Goal: Transaction & Acquisition: Book appointment/travel/reservation

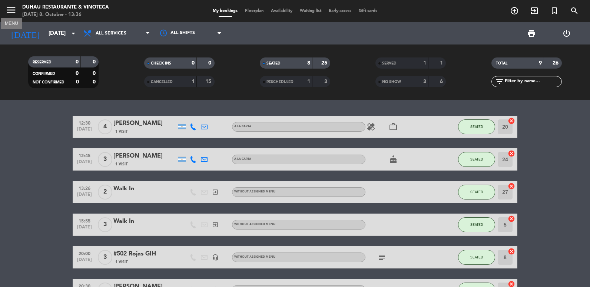
click at [9, 6] on icon "menu" at bounding box center [11, 9] width 11 height 11
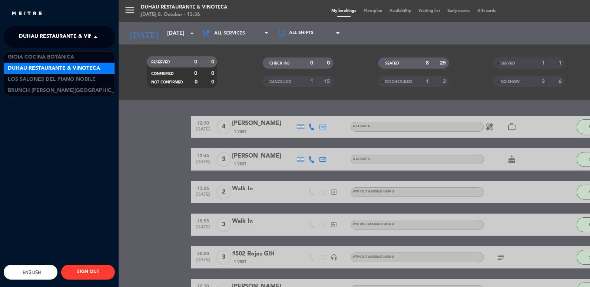
click at [95, 34] on span at bounding box center [97, 37] width 13 height 16
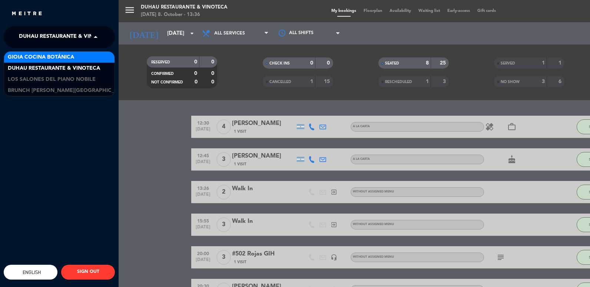
click at [47, 57] on span "Gioia Cocina Botánica" at bounding box center [41, 57] width 66 height 9
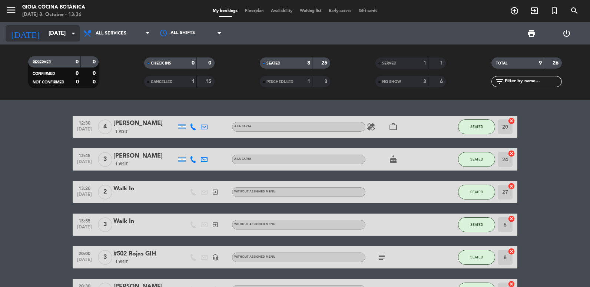
click at [49, 38] on input "[DATE]" at bounding box center [80, 34] width 71 height 14
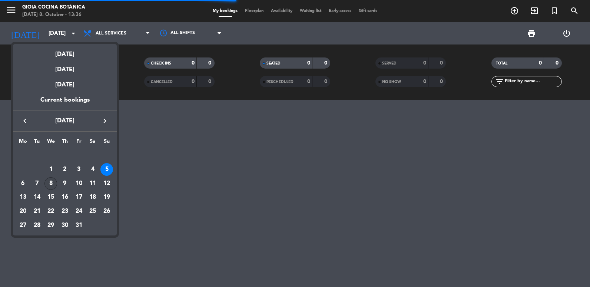
click at [49, 179] on div "8" at bounding box center [50, 183] width 13 height 13
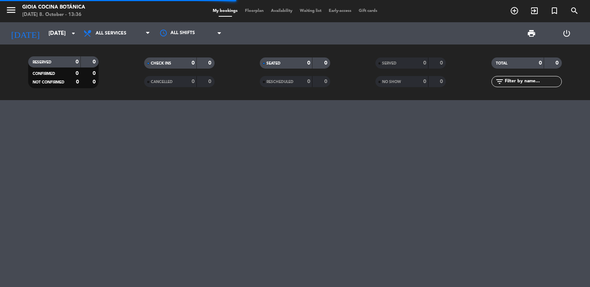
type input "[DATE]"
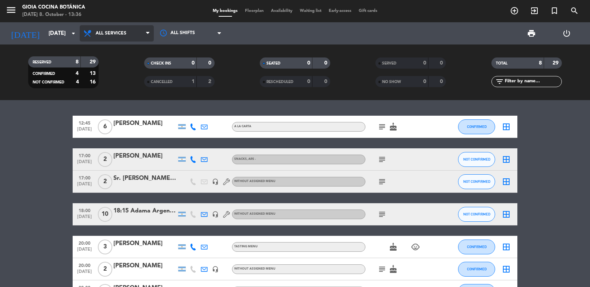
click at [107, 35] on span "All services" at bounding box center [111, 33] width 31 height 5
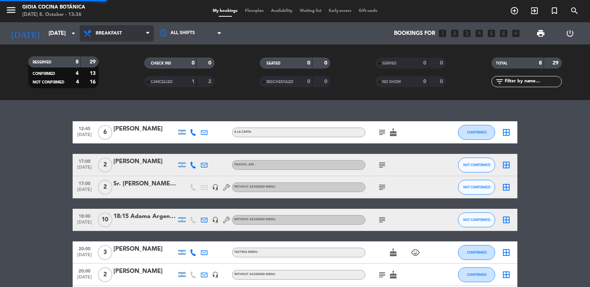
click at [109, 72] on div "menu [PERSON_NAME] Cocina Botánica [DATE] 8. October - 13:36 My bookings Floorp…" at bounding box center [295, 50] width 590 height 100
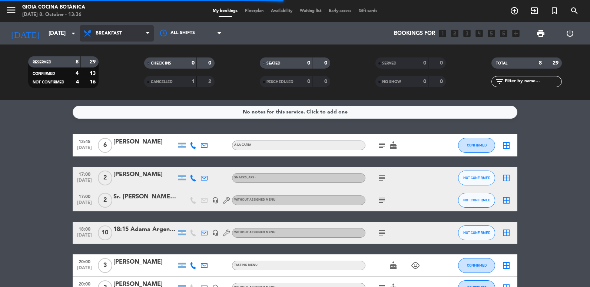
click at [115, 35] on span "Breakfast" at bounding box center [109, 33] width 26 height 5
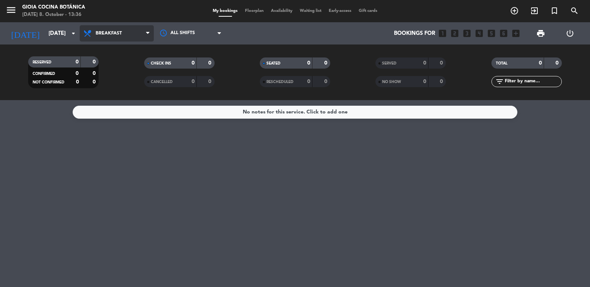
click at [118, 36] on span "Breakfast" at bounding box center [117, 33] width 74 height 16
click at [112, 86] on div "menu [PERSON_NAME] Cocina Botánica [DATE] 8. October - 13:36 My bookings Floorp…" at bounding box center [295, 50] width 590 height 100
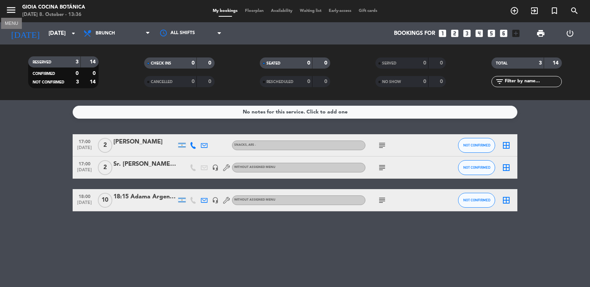
click at [15, 13] on icon "menu" at bounding box center [11, 9] width 11 height 11
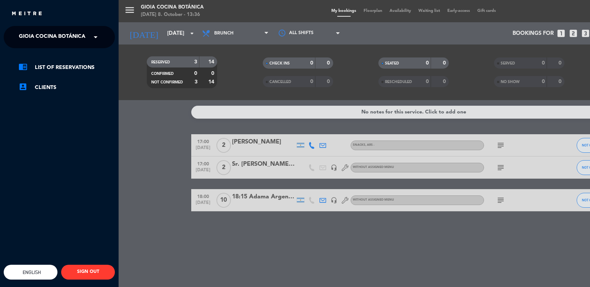
click at [91, 36] on div "× [PERSON_NAME] Cocina Botánica" at bounding box center [53, 37] width 75 height 16
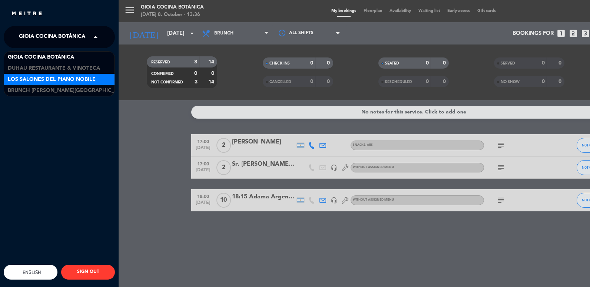
click at [69, 83] on span "Los Salones del Piano Nobile" at bounding box center [52, 79] width 88 height 9
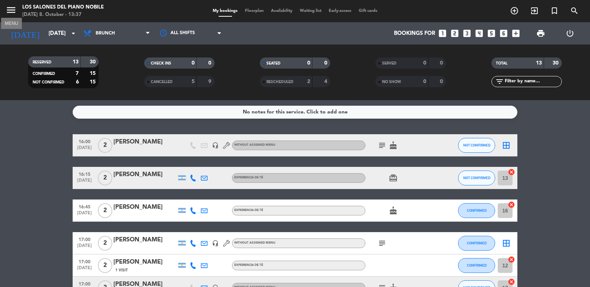
click at [14, 6] on icon "menu" at bounding box center [11, 9] width 11 height 11
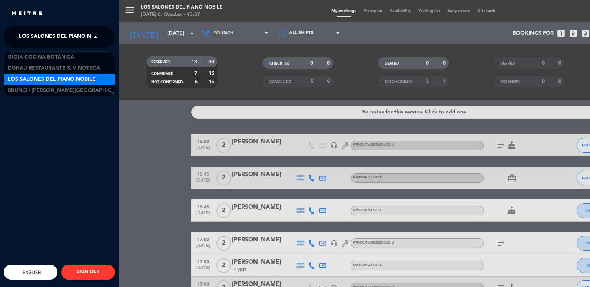
click at [93, 39] on span at bounding box center [97, 37] width 13 height 16
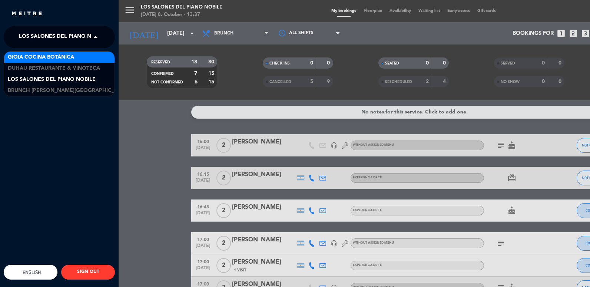
click at [61, 60] on span "Gioia Cocina Botánica" at bounding box center [41, 57] width 66 height 9
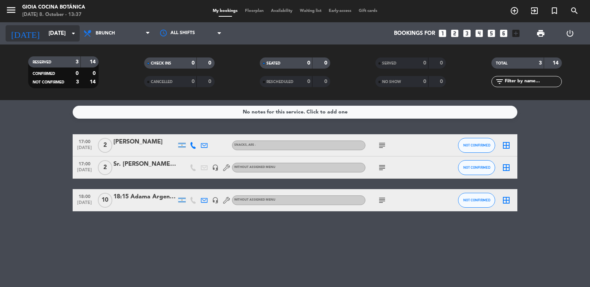
click at [46, 40] on input "[DATE]" at bounding box center [80, 34] width 71 height 14
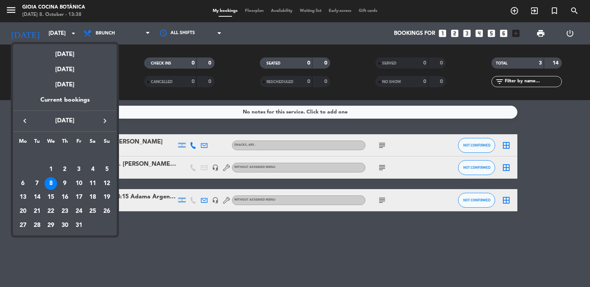
click at [144, 226] on div at bounding box center [295, 143] width 590 height 287
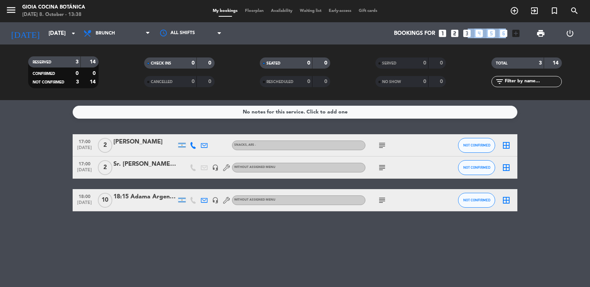
drag, startPoint x: 467, startPoint y: 31, endPoint x: 504, endPoint y: 27, distance: 37.7
click at [504, 27] on div "Bookings for looks_one looks_two looks_3 looks_4 looks_5 looks_6 add_box" at bounding box center [377, 33] width 293 height 22
drag, startPoint x: 504, startPoint y: 27, endPoint x: 492, endPoint y: 32, distance: 13.4
click at [492, 32] on icon "looks_5" at bounding box center [492, 34] width 10 height 10
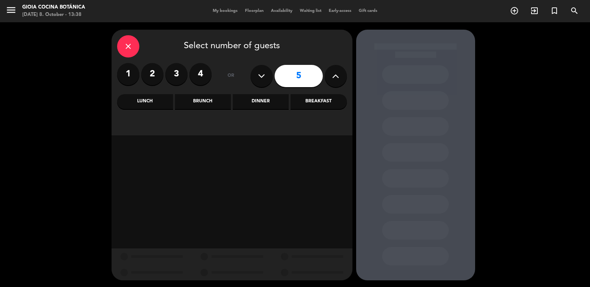
click at [222, 103] on div "Brunch" at bounding box center [203, 101] width 56 height 15
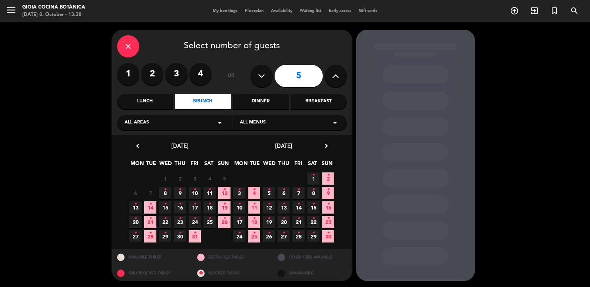
click at [164, 193] on icon "•" at bounding box center [165, 189] width 3 height 12
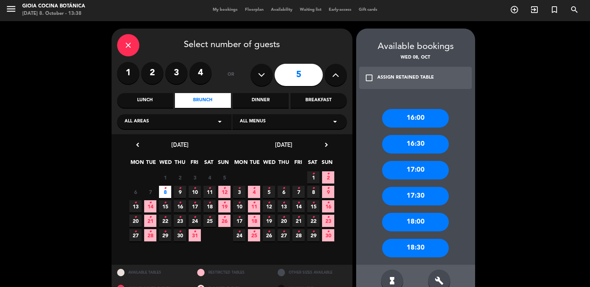
click at [421, 251] on div "18:30" at bounding box center [415, 248] width 67 height 19
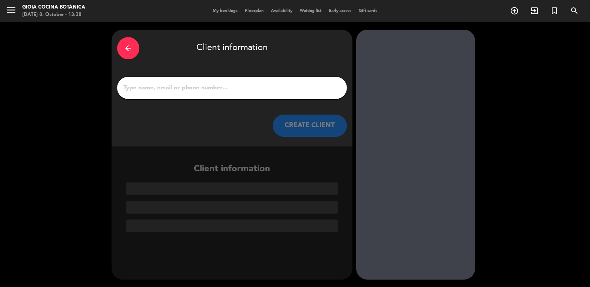
click at [171, 89] on input "1" at bounding box center [232, 88] width 219 height 10
click at [157, 85] on input "1" at bounding box center [232, 88] width 219 height 10
click at [156, 84] on input "1" at bounding box center [232, 88] width 219 height 10
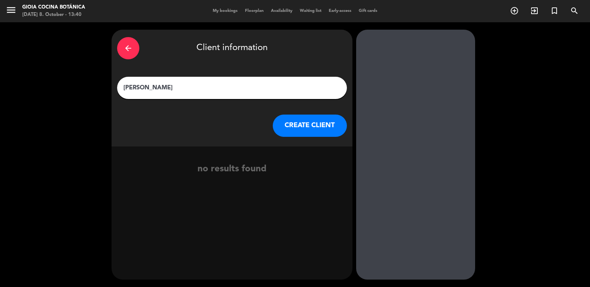
type input "[PERSON_NAME]"
click at [316, 129] on button "CREATE CLIENT" at bounding box center [310, 126] width 74 height 22
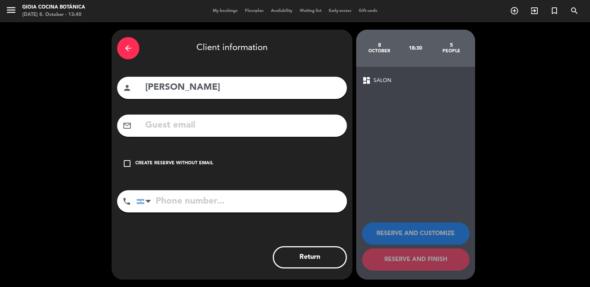
click at [178, 124] on input "text" at bounding box center [243, 125] width 197 height 15
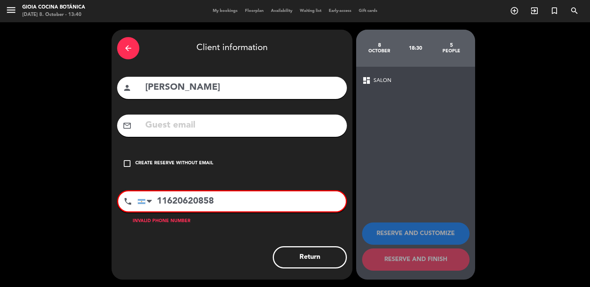
drag, startPoint x: 159, startPoint y: 215, endPoint x: 168, endPoint y: 214, distance: 9.3
click at [168, 214] on div "phone [GEOGRAPHIC_DATA] +1 [GEOGRAPHIC_DATA] +44 [GEOGRAPHIC_DATA] ([GEOGRAPHIC…" at bounding box center [232, 203] width 230 height 27
click at [195, 204] on input "11620607858" at bounding box center [242, 201] width 208 height 20
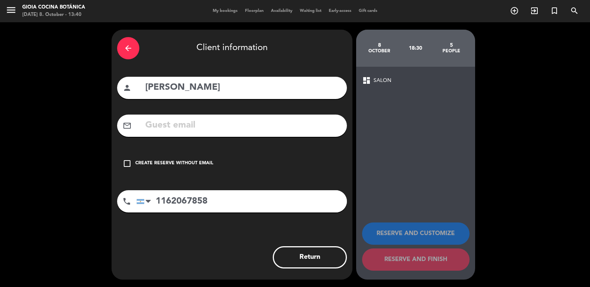
type input "1162067858"
click at [165, 129] on input "text" at bounding box center [243, 125] width 197 height 15
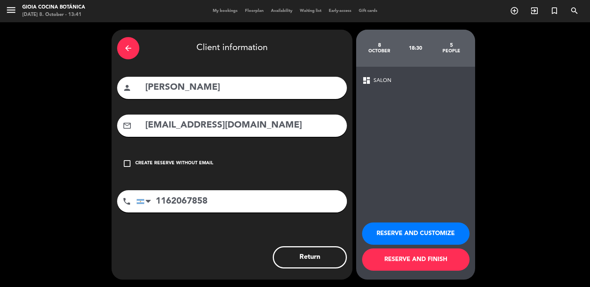
type input "[EMAIL_ADDRESS][DOMAIN_NAME]"
click at [397, 262] on button "RESERVE AND FINISH" at bounding box center [415, 259] width 107 height 22
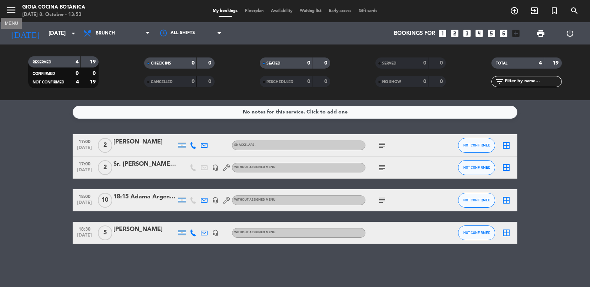
click at [13, 6] on icon "menu" at bounding box center [11, 9] width 11 height 11
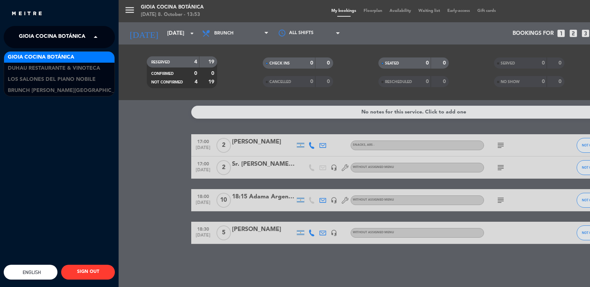
click at [101, 36] on span at bounding box center [97, 37] width 13 height 16
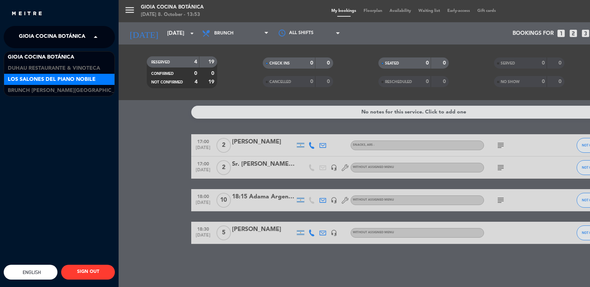
click at [77, 76] on span "Los Salones del Piano Nobile" at bounding box center [52, 79] width 88 height 9
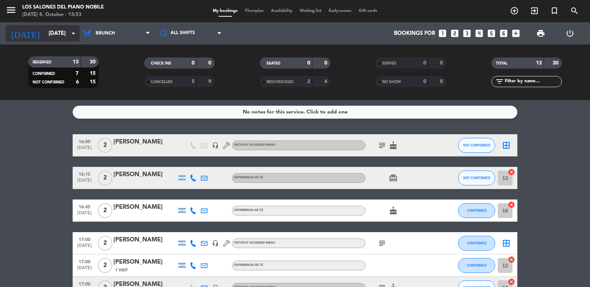
click at [46, 35] on input "[DATE]" at bounding box center [80, 34] width 71 height 14
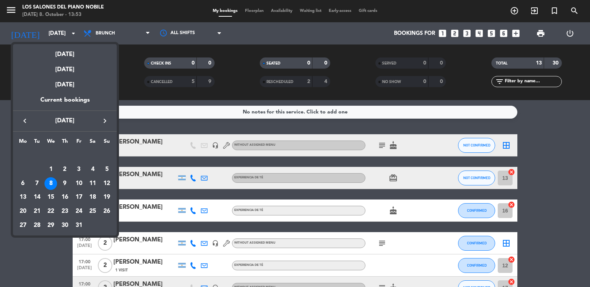
click at [115, 29] on div at bounding box center [295, 143] width 590 height 287
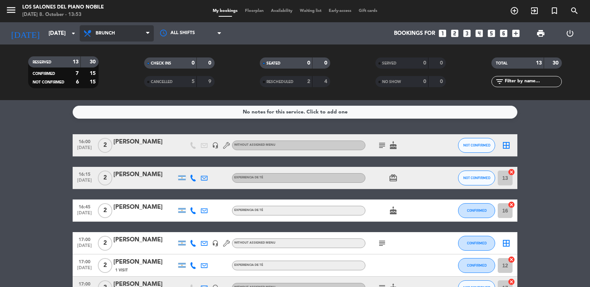
click at [119, 30] on span "Brunch" at bounding box center [117, 33] width 74 height 16
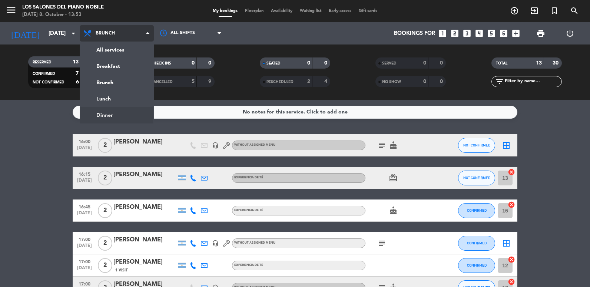
click at [117, 111] on ng-component "menu Los Salones del Piano [PERSON_NAME] [DATE] 8. October - 13:53 My bookings …" at bounding box center [295, 143] width 590 height 287
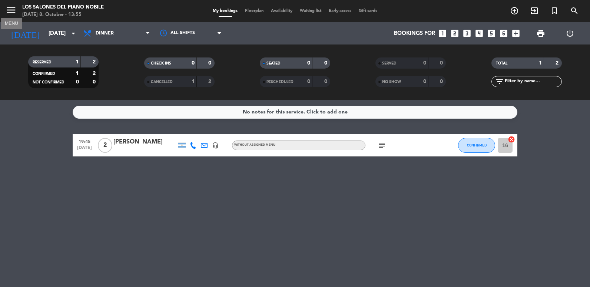
click at [12, 10] on icon "menu" at bounding box center [11, 9] width 11 height 11
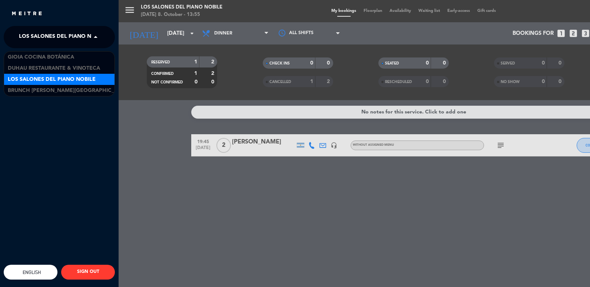
click at [93, 36] on span at bounding box center [97, 37] width 13 height 16
click at [79, 77] on span "Los Salones del Piano Nobile" at bounding box center [52, 79] width 88 height 9
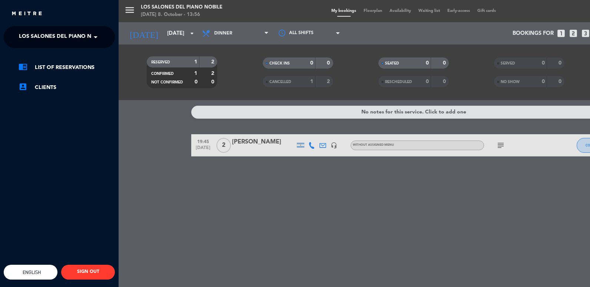
click at [89, 32] on span "Los Salones del Piano Nobile" at bounding box center [63, 37] width 88 height 16
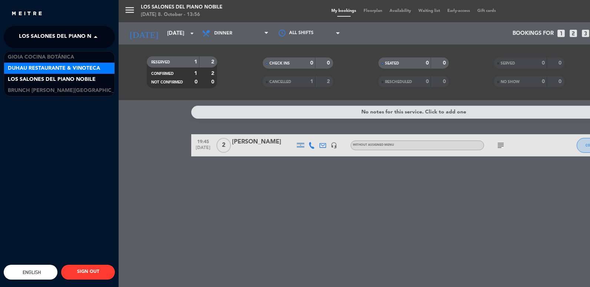
click at [58, 63] on div "Duhau Restaurante & Vinoteca" at bounding box center [59, 68] width 110 height 11
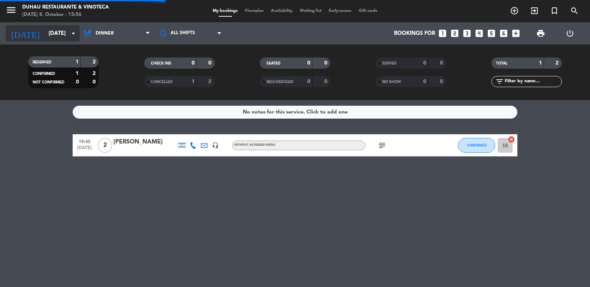
click at [47, 37] on input "[DATE]" at bounding box center [80, 34] width 71 height 14
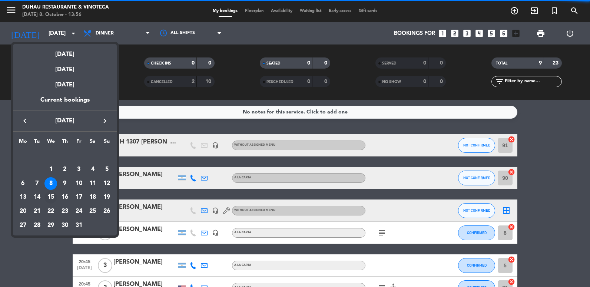
click at [52, 192] on div "15" at bounding box center [50, 197] width 13 height 13
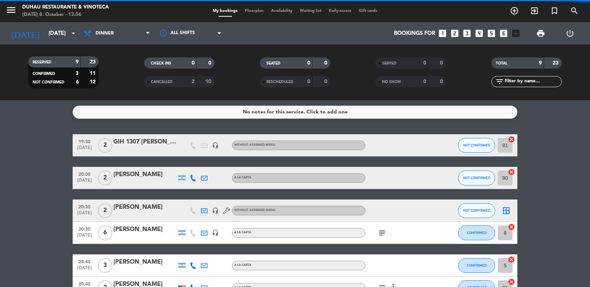
type input "[DATE]"
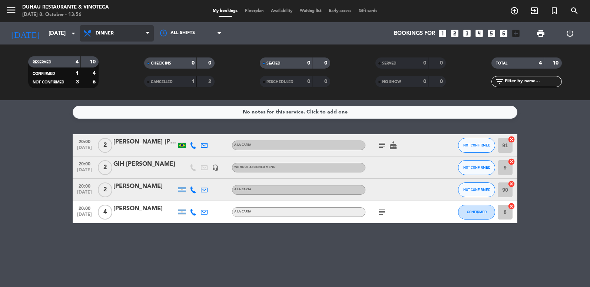
click at [108, 29] on span "Dinner" at bounding box center [117, 33] width 74 height 16
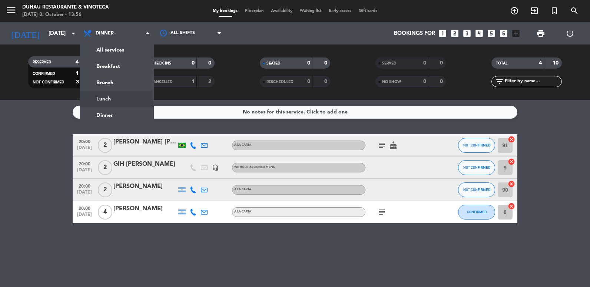
click at [122, 96] on div "menu Duhau Restaurante & Vinoteca [DATE] 8. October - 13:56 My bookings Floorpl…" at bounding box center [295, 50] width 590 height 100
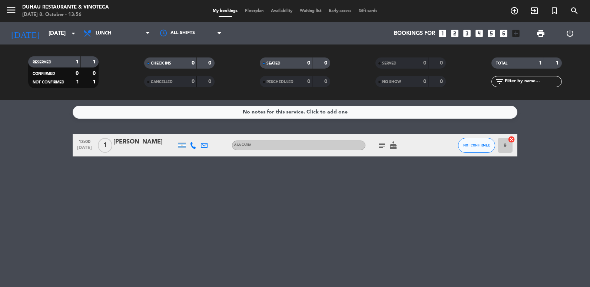
click at [476, 34] on icon "looks_4" at bounding box center [479, 34] width 10 height 10
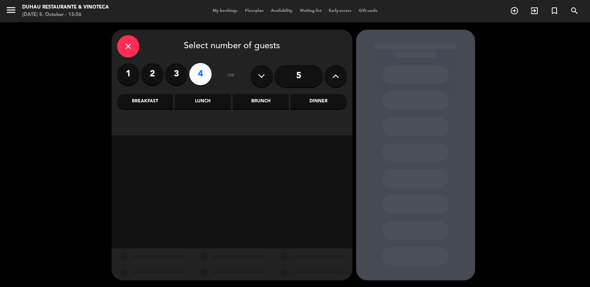
click at [213, 105] on div "Lunch" at bounding box center [203, 101] width 56 height 15
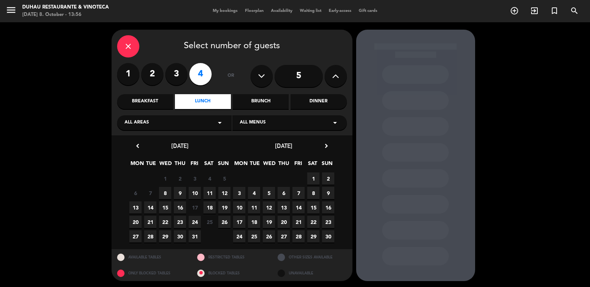
click at [165, 209] on span "15" at bounding box center [165, 207] width 12 height 12
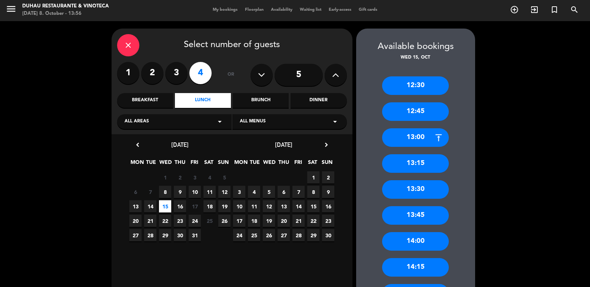
click at [415, 192] on div "13:30" at bounding box center [415, 189] width 67 height 19
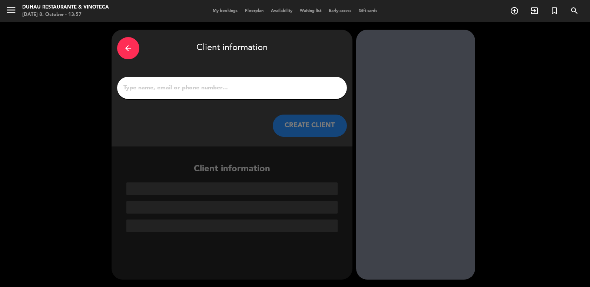
click at [221, 96] on div at bounding box center [232, 88] width 230 height 22
click at [216, 90] on input "1" at bounding box center [232, 88] width 219 height 10
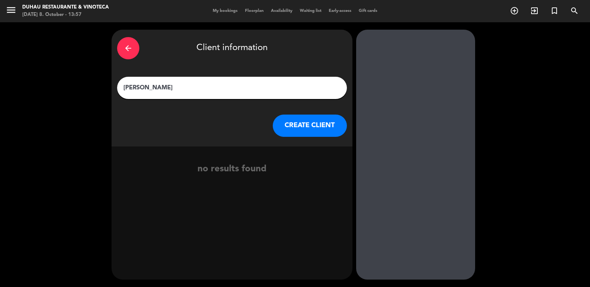
click at [160, 89] on input "[PERSON_NAME]" at bounding box center [232, 88] width 219 height 10
click at [176, 87] on input "[PERSON_NAME]" at bounding box center [232, 88] width 219 height 10
type input "[PERSON_NAME]"
click at [309, 129] on button "CREATE CLIENT" at bounding box center [310, 126] width 74 height 22
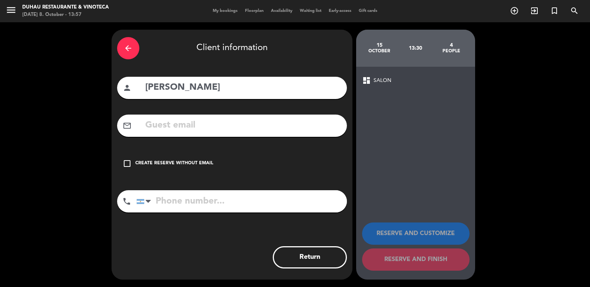
click at [147, 129] on input "text" at bounding box center [243, 125] width 197 height 15
click at [203, 200] on input "tel" at bounding box center [241, 201] width 211 height 22
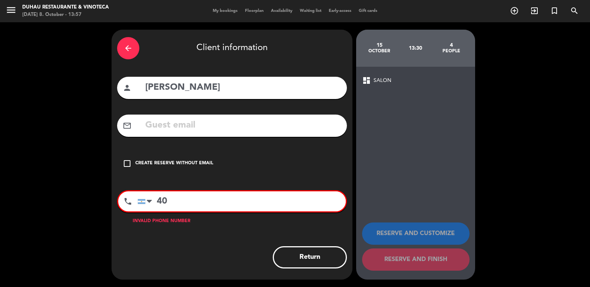
type input "4"
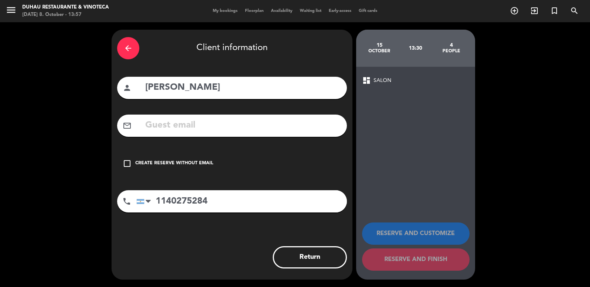
type input "1140275284"
click at [213, 121] on input "text" at bounding box center [243, 125] width 197 height 15
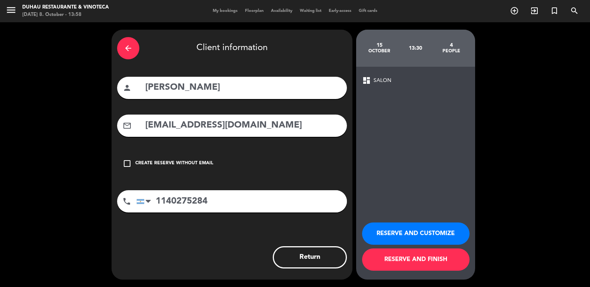
type input "[EMAIL_ADDRESS][DOMAIN_NAME]"
click at [414, 230] on button "RESERVE AND CUSTOMIZE" at bounding box center [415, 233] width 107 height 22
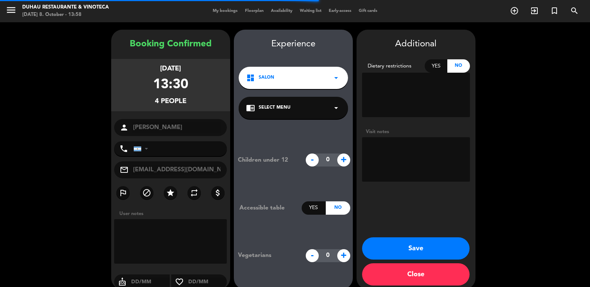
type input "[PHONE_NUMBER]"
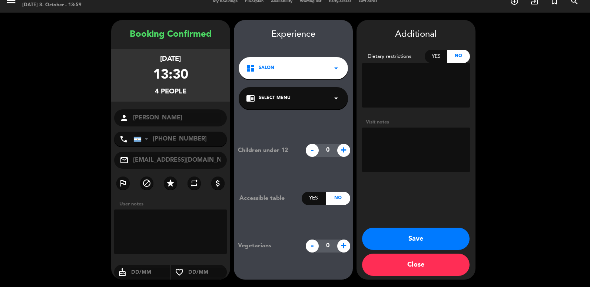
click at [421, 233] on button "Save" at bounding box center [415, 239] width 107 height 22
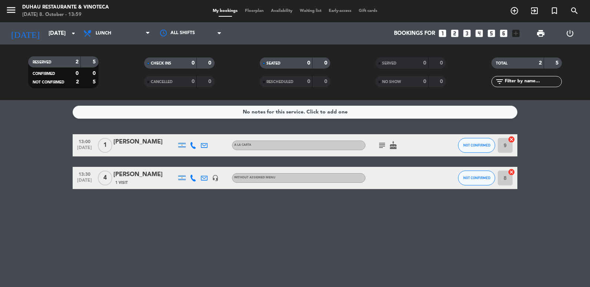
click at [128, 175] on div "[PERSON_NAME]" at bounding box center [144, 175] width 63 height 10
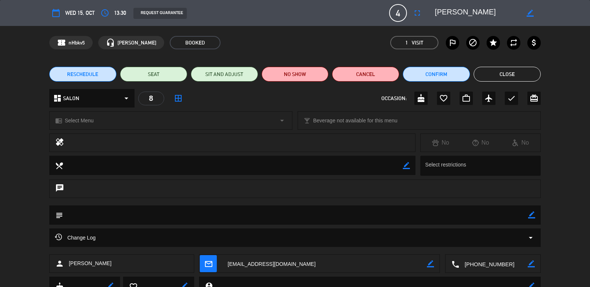
drag, startPoint x: 526, startPoint y: 213, endPoint x: 537, endPoint y: 212, distance: 11.2
click at [537, 212] on div "subject border_color" at bounding box center [295, 214] width 492 height 19
click at [533, 216] on icon "border_color" at bounding box center [531, 214] width 7 height 7
type textarea "mesa en el exterior"
click at [534, 219] on div at bounding box center [531, 214] width 7 height 19
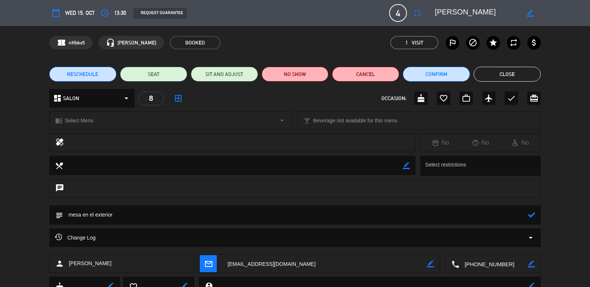
click at [534, 218] on icon at bounding box center [531, 214] width 7 height 7
click at [502, 76] on button "Close" at bounding box center [507, 74] width 67 height 15
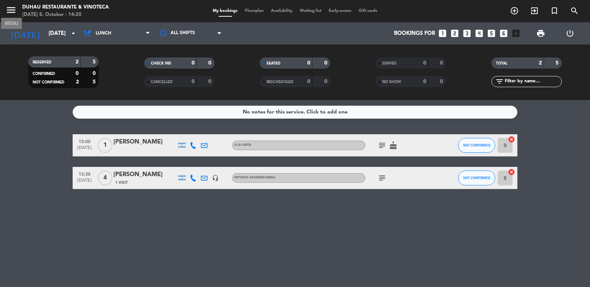
click at [15, 6] on icon "menu" at bounding box center [11, 9] width 11 height 11
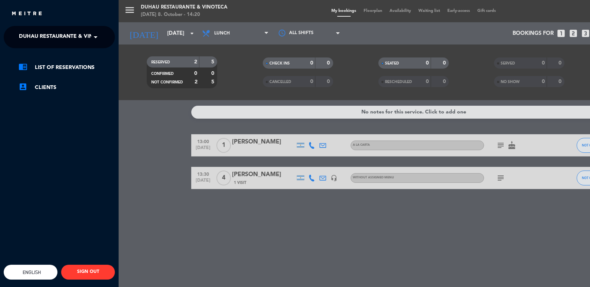
click at [91, 33] on span at bounding box center [97, 37] width 13 height 16
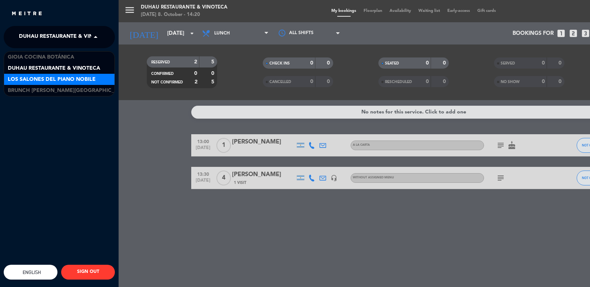
click at [24, 82] on span "Los Salones del Piano Nobile" at bounding box center [52, 79] width 88 height 9
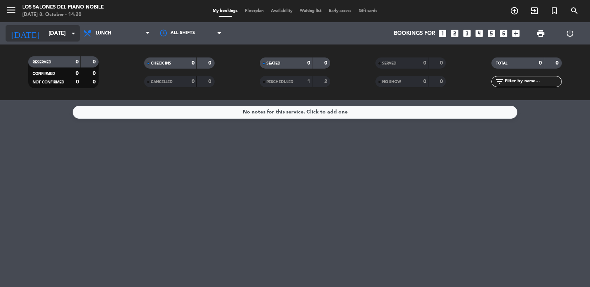
click at [45, 40] on input "[DATE]" at bounding box center [80, 34] width 71 height 14
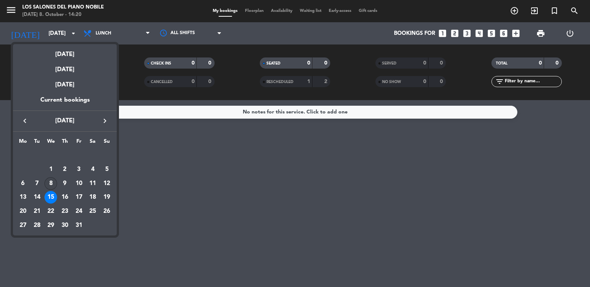
click at [47, 186] on div "8" at bounding box center [50, 183] width 13 height 13
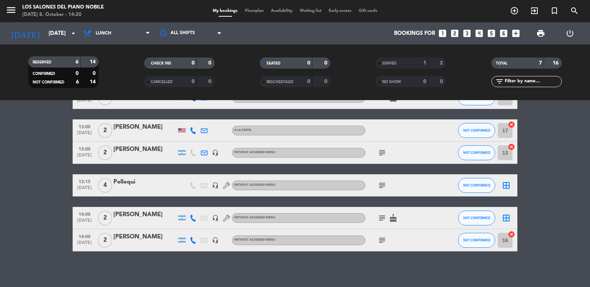
scroll to position [49, 0]
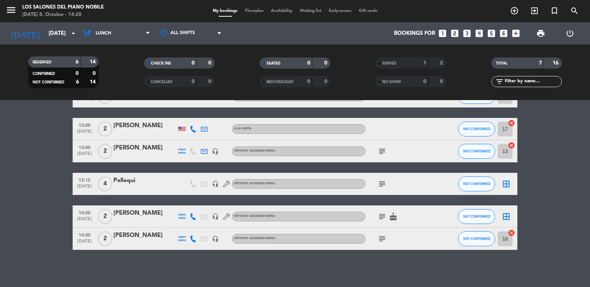
click at [134, 211] on div "[PERSON_NAME]" at bounding box center [144, 213] width 63 height 10
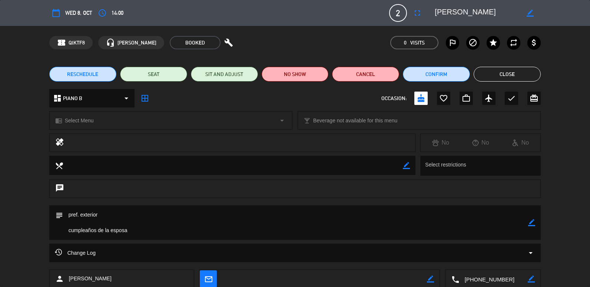
click at [497, 73] on button "Close" at bounding box center [507, 74] width 67 height 15
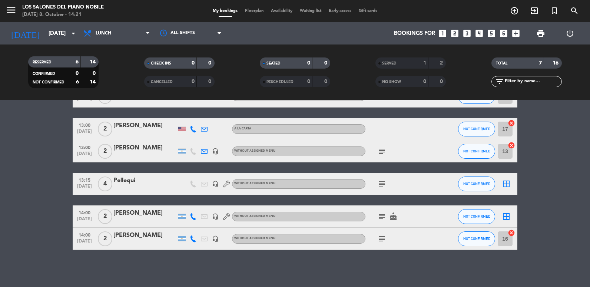
click at [138, 216] on div "[PERSON_NAME]" at bounding box center [144, 213] width 63 height 10
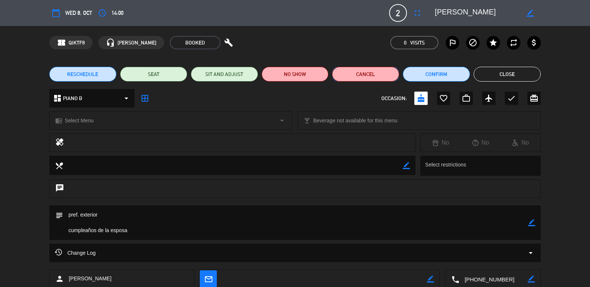
click at [372, 70] on button "Cancel" at bounding box center [365, 74] width 67 height 15
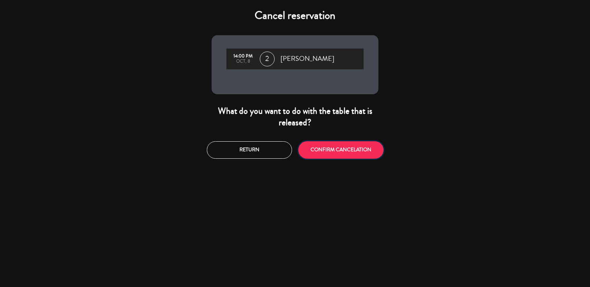
click at [322, 153] on button "CONFIRM CANCELATION" at bounding box center [340, 149] width 85 height 17
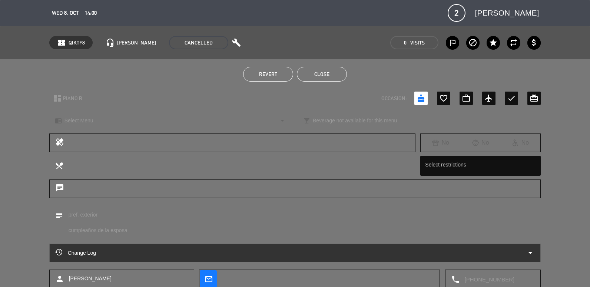
click at [332, 76] on button "Close" at bounding box center [322, 74] width 50 height 15
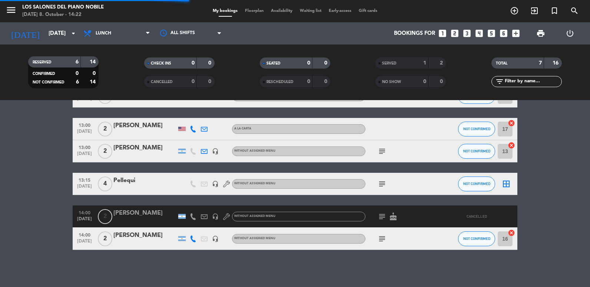
scroll to position [27, 0]
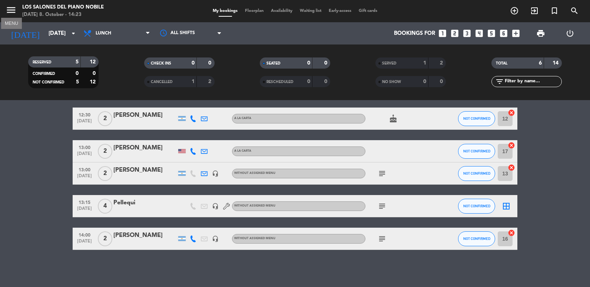
click at [14, 7] on icon "menu" at bounding box center [11, 9] width 11 height 11
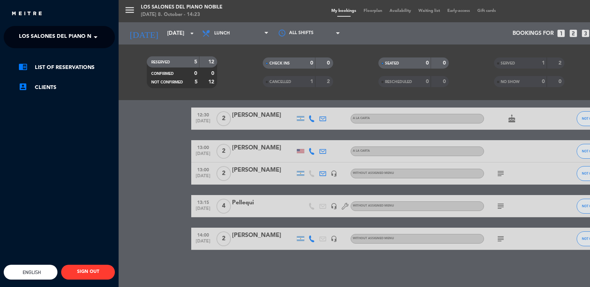
click at [139, 122] on div "menu Los Salones del Piano [PERSON_NAME] [DATE] 8. October - 14:23 My bookings …" at bounding box center [414, 143] width 590 height 287
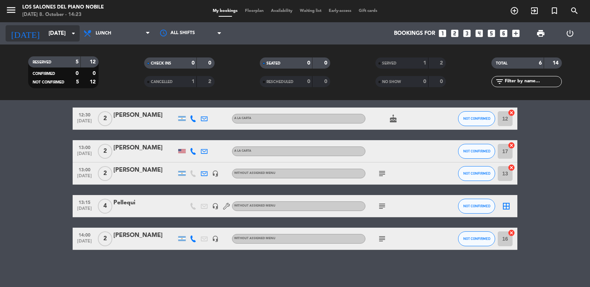
click at [60, 34] on input "[DATE]" at bounding box center [80, 34] width 71 height 14
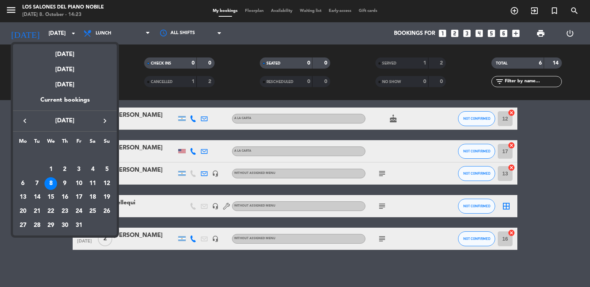
click at [107, 125] on icon "keyboard_arrow_right" at bounding box center [104, 120] width 9 height 9
click at [27, 126] on div "keyboard_arrow_left [DATE] keyboard_arrow_right" at bounding box center [65, 120] width 104 height 21
click at [25, 126] on div "keyboard_arrow_left [DATE] keyboard_arrow_right" at bounding box center [65, 120] width 104 height 21
click at [24, 123] on icon "keyboard_arrow_left" at bounding box center [24, 120] width 9 height 9
click at [102, 118] on icon "keyboard_arrow_right" at bounding box center [104, 120] width 9 height 9
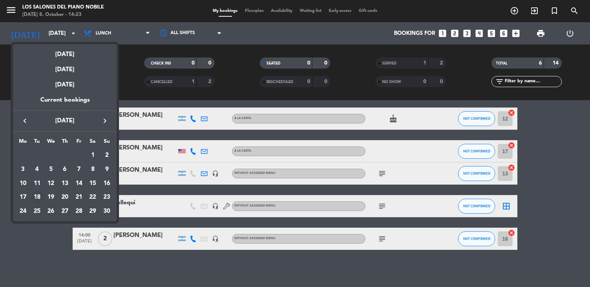
click at [37, 191] on div "18" at bounding box center [37, 197] width 13 height 13
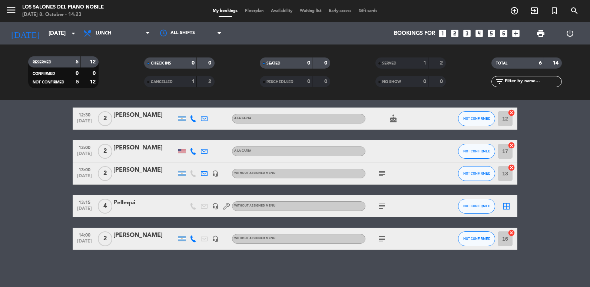
type input "[DATE]"
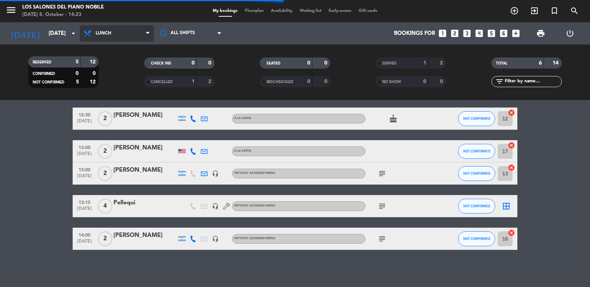
scroll to position [0, 0]
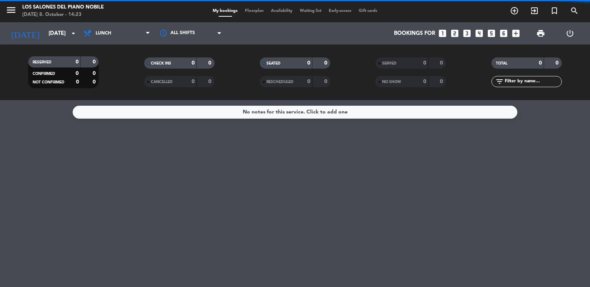
click at [143, 36] on span "Lunch" at bounding box center [117, 33] width 74 height 16
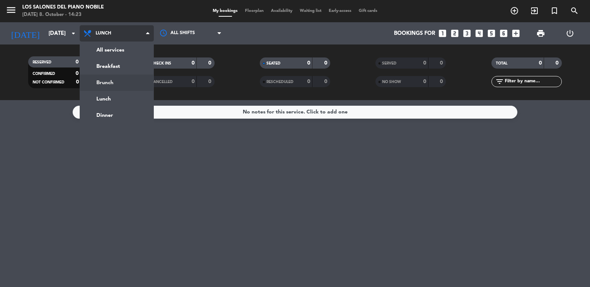
click at [111, 82] on div "menu Los Salones del Piano [PERSON_NAME] [DATE] 8. October - 14:23 My bookings …" at bounding box center [295, 50] width 590 height 100
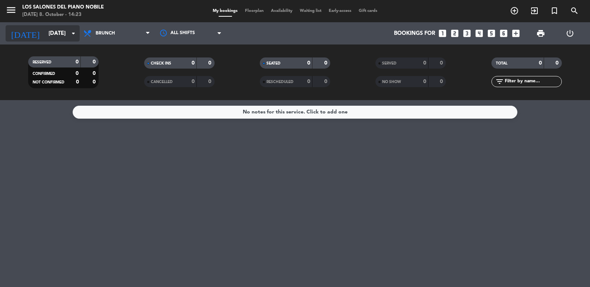
click at [68, 37] on input "[DATE]" at bounding box center [80, 34] width 71 height 14
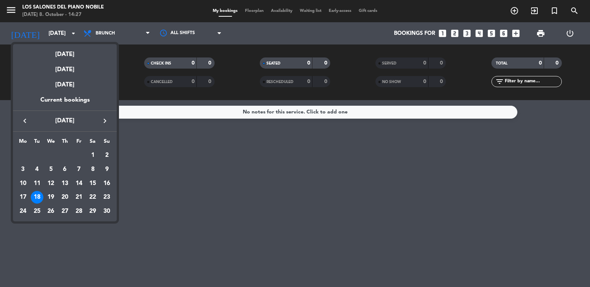
click at [16, 4] on div at bounding box center [295, 143] width 590 height 287
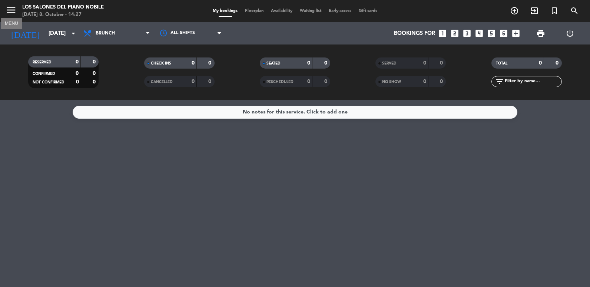
click at [14, 10] on icon "menu" at bounding box center [11, 9] width 11 height 11
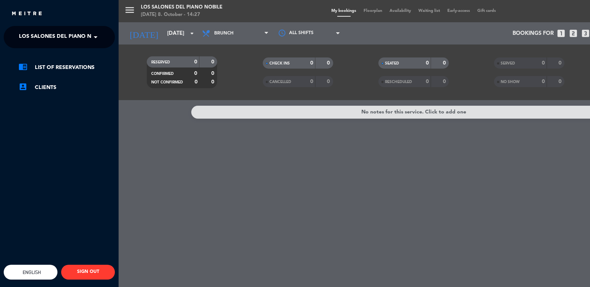
click at [377, 213] on div "menu Los Salones del Piano [PERSON_NAME] [DATE] 8. October - 14:27 My bookings …" at bounding box center [414, 143] width 590 height 287
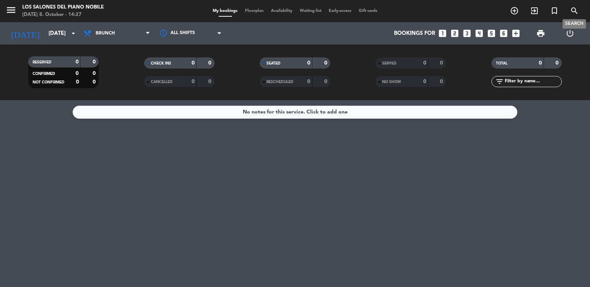
click at [569, 10] on span "search" at bounding box center [575, 10] width 20 height 13
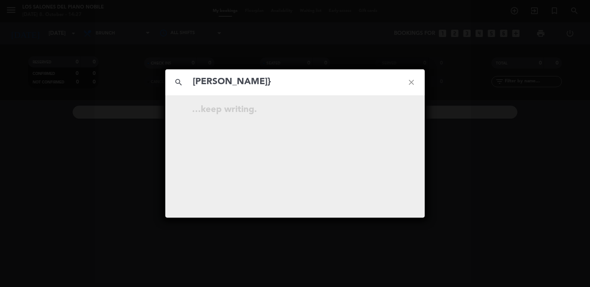
type input "[PERSON_NAME]"
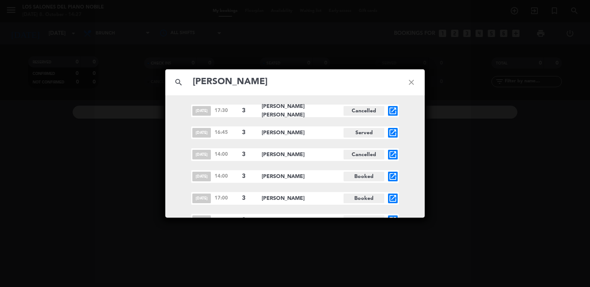
drag, startPoint x: 231, startPoint y: 86, endPoint x: 170, endPoint y: 83, distance: 61.6
click at [170, 83] on div "search [PERSON_NAME] close" at bounding box center [294, 82] width 259 height 26
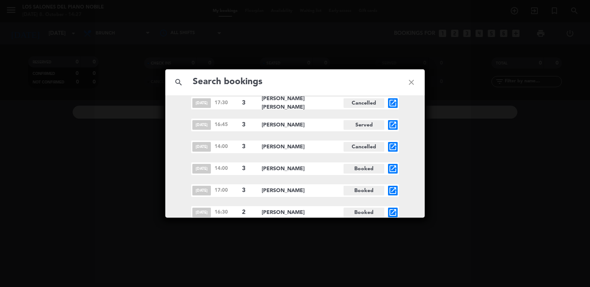
scroll to position [31, 0]
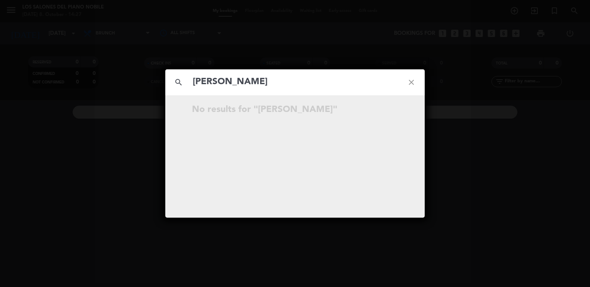
drag, startPoint x: 253, startPoint y: 92, endPoint x: 247, endPoint y: 85, distance: 10.0
click at [247, 85] on div "search [PERSON_NAME] close" at bounding box center [294, 82] width 259 height 26
drag, startPoint x: 247, startPoint y: 83, endPoint x: 224, endPoint y: 79, distance: 23.5
click at [224, 79] on input "[PERSON_NAME]" at bounding box center [295, 82] width 206 height 15
click at [231, 77] on input "[PERSON_NAME]" at bounding box center [295, 82] width 206 height 15
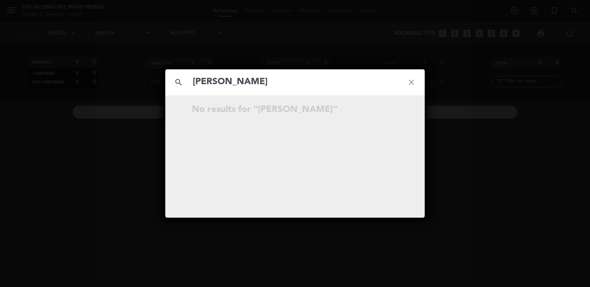
click at [232, 77] on input "[PERSON_NAME]" at bounding box center [295, 82] width 206 height 15
type input "[PERSON_NAME]"
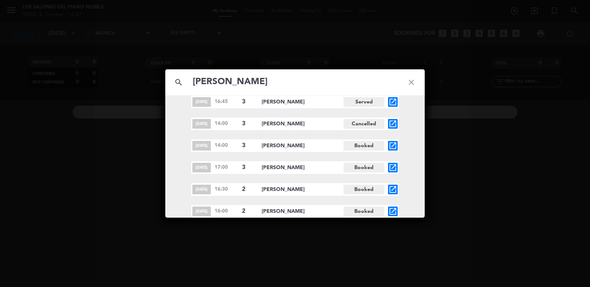
click at [415, 80] on icon "close" at bounding box center [411, 82] width 27 height 27
click at [414, 80] on icon "close" at bounding box center [411, 82] width 27 height 27
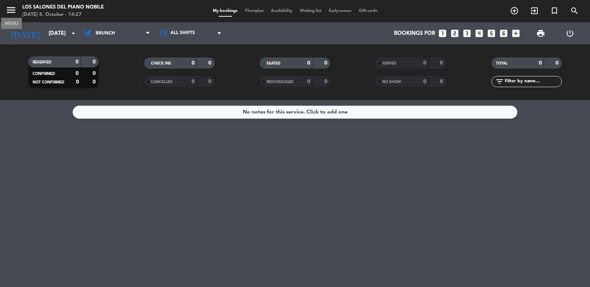
click at [12, 11] on icon "menu" at bounding box center [11, 9] width 11 height 11
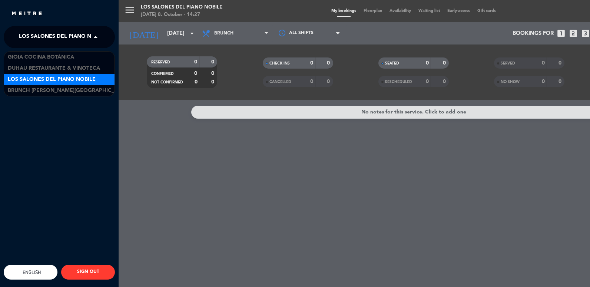
click at [96, 36] on span at bounding box center [97, 37] width 13 height 16
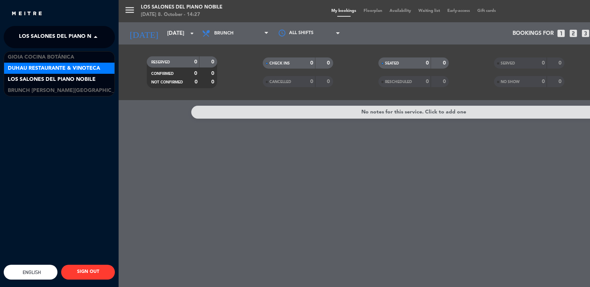
click at [53, 70] on span "Duhau Restaurante & Vinoteca" at bounding box center [54, 68] width 92 height 9
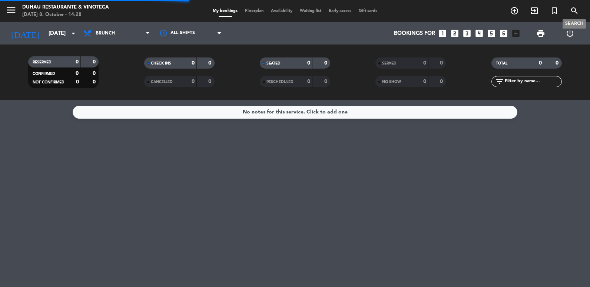
click at [575, 9] on icon "search" at bounding box center [574, 10] width 9 height 9
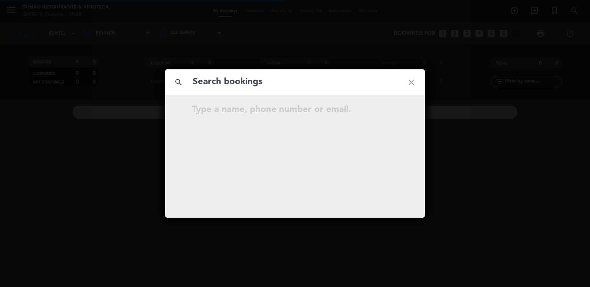
click at [406, 84] on icon "close" at bounding box center [411, 82] width 27 height 27
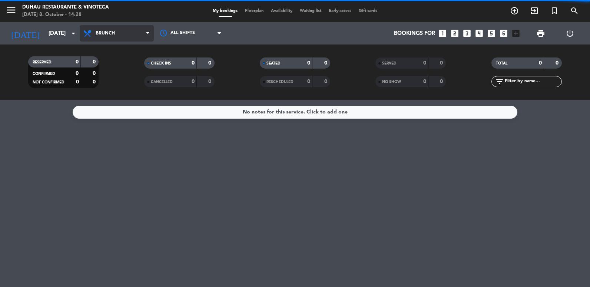
click at [116, 28] on span "Brunch" at bounding box center [117, 33] width 74 height 16
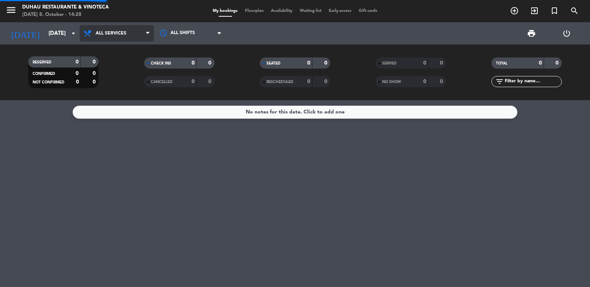
click at [126, 50] on div "menu Duhau Restaurante & Vinoteca [DATE] 8. October - 14:28 My bookings Floorpl…" at bounding box center [295, 50] width 590 height 100
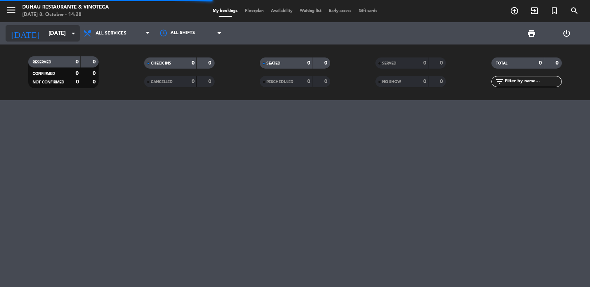
click at [55, 36] on input "[DATE]" at bounding box center [80, 34] width 71 height 14
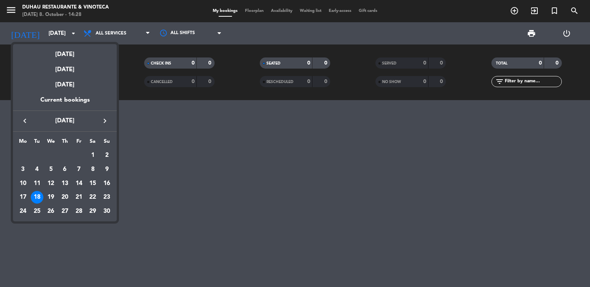
click at [21, 122] on icon "keyboard_arrow_left" at bounding box center [24, 120] width 9 height 9
click at [44, 187] on td "8" at bounding box center [51, 183] width 14 height 14
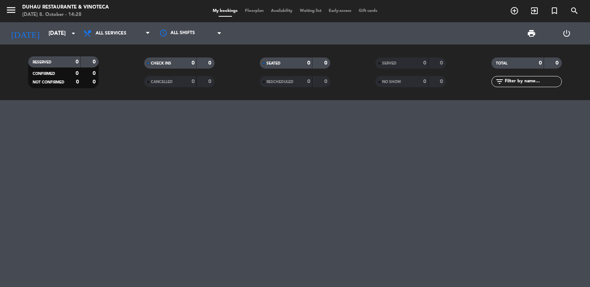
type input "[DATE]"
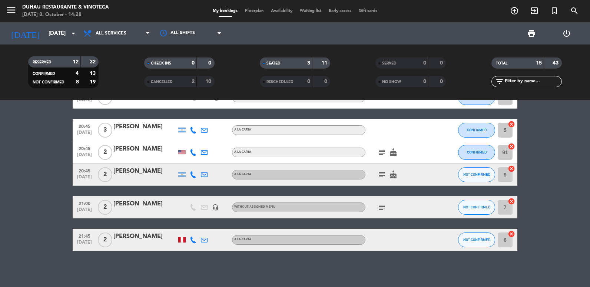
scroll to position [303, 0]
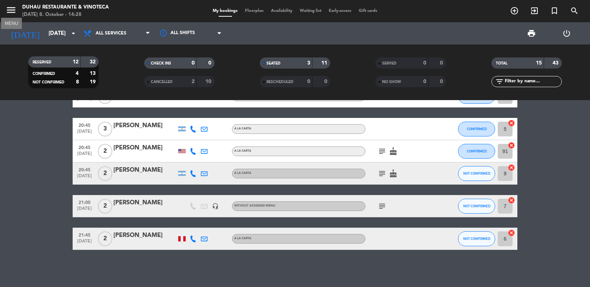
click at [6, 7] on icon "menu" at bounding box center [11, 9] width 11 height 11
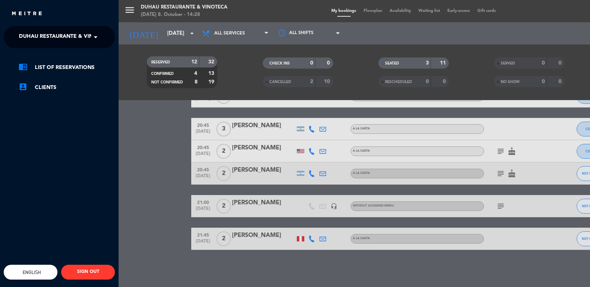
click at [96, 35] on span at bounding box center [97, 37] width 13 height 16
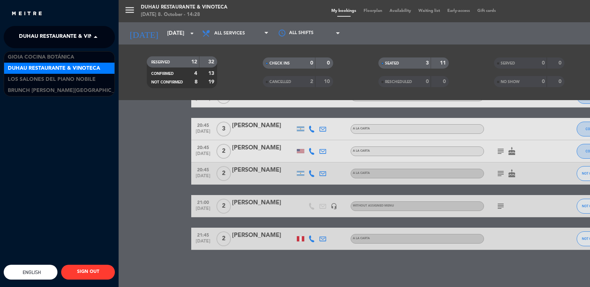
click at [170, 142] on div "menu Duhau Restaurante & Vinoteca [DATE] 8. October - 14:28 My bookings Floorpl…" at bounding box center [414, 143] width 590 height 287
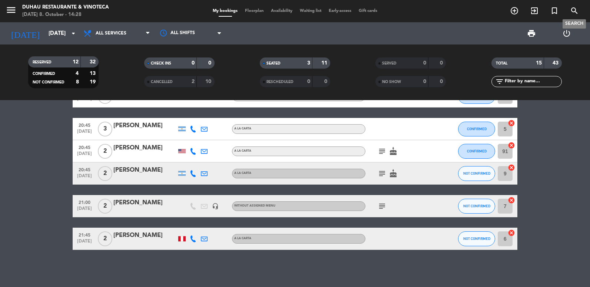
click at [570, 8] on icon "search" at bounding box center [574, 10] width 9 height 9
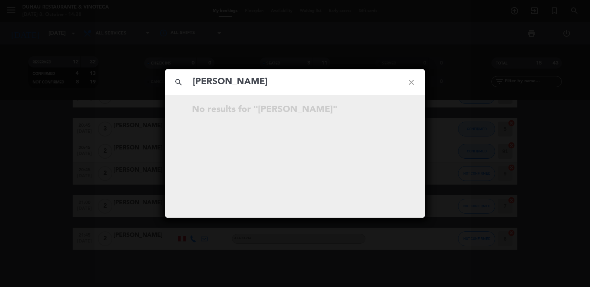
type input "[PERSON_NAME]"
drag, startPoint x: 404, startPoint y: 81, endPoint x: 186, endPoint y: 76, distance: 218.0
click at [405, 81] on icon "close" at bounding box center [411, 82] width 27 height 27
click at [414, 82] on icon "close" at bounding box center [411, 82] width 27 height 27
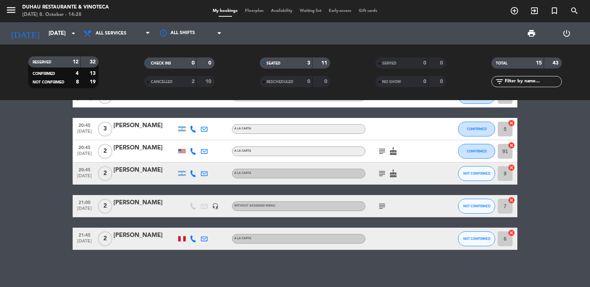
click at [12, 12] on icon "menu" at bounding box center [11, 9] width 11 height 11
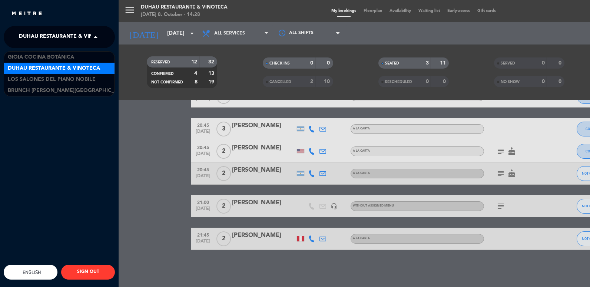
click at [100, 37] on span at bounding box center [97, 37] width 13 height 16
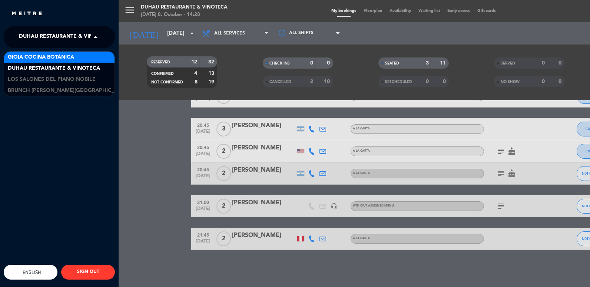
click at [54, 56] on span "Gioia Cocina Botánica" at bounding box center [41, 57] width 66 height 9
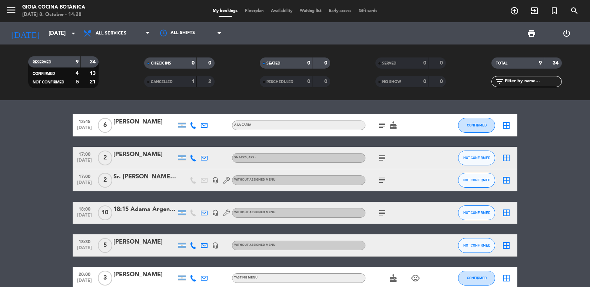
scroll to position [0, 0]
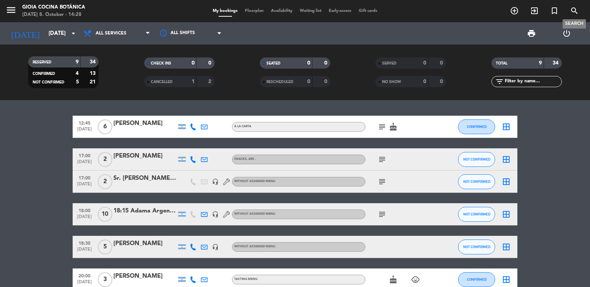
click at [575, 6] on span "search" at bounding box center [575, 10] width 20 height 13
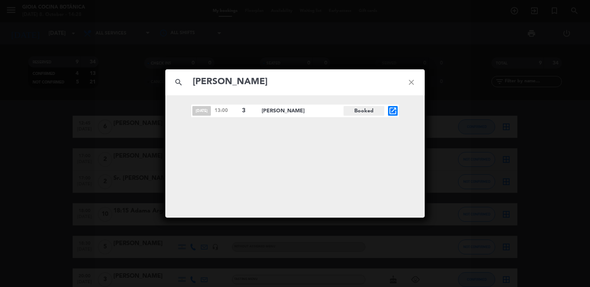
type input "[PERSON_NAME]"
click at [413, 80] on icon "close" at bounding box center [411, 82] width 27 height 27
click at [410, 80] on icon "close" at bounding box center [411, 82] width 27 height 27
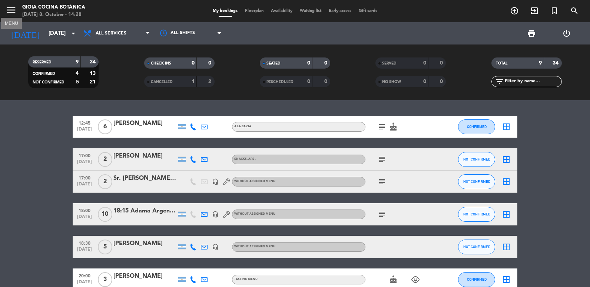
click at [10, 10] on icon "menu" at bounding box center [11, 9] width 11 height 11
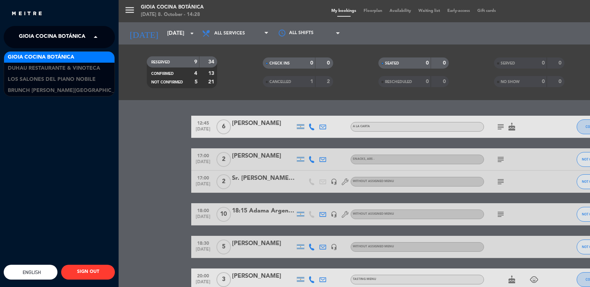
click at [96, 33] on span at bounding box center [97, 37] width 13 height 16
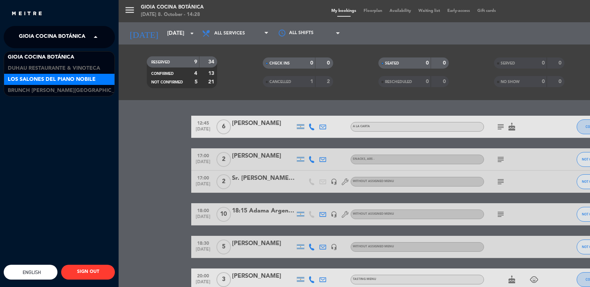
click at [56, 84] on div "Los Salones del Piano Nobile" at bounding box center [59, 79] width 110 height 11
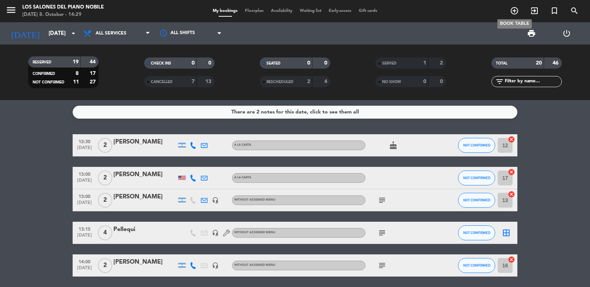
click at [512, 4] on div "menu Los Salones del Piano [PERSON_NAME] [DATE] 8. October - 14:29 My bookings …" at bounding box center [295, 11] width 590 height 22
click at [518, 10] on icon "add_circle_outline" at bounding box center [514, 10] width 9 height 9
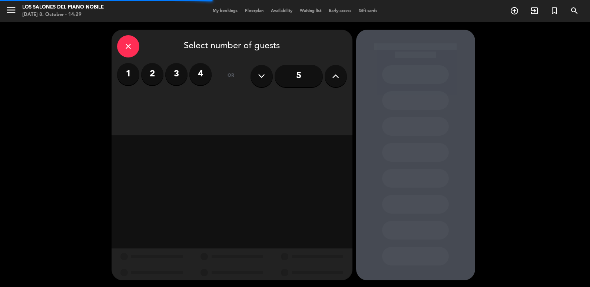
click at [151, 75] on label "2" at bounding box center [152, 74] width 22 height 22
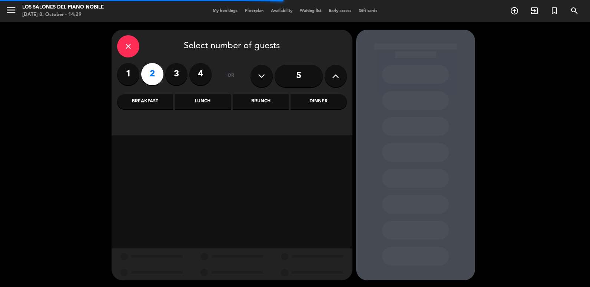
click at [203, 99] on div "Lunch" at bounding box center [203, 101] width 56 height 15
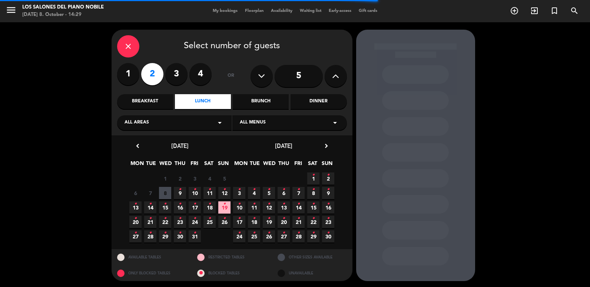
click at [180, 191] on icon "•" at bounding box center [180, 189] width 3 height 12
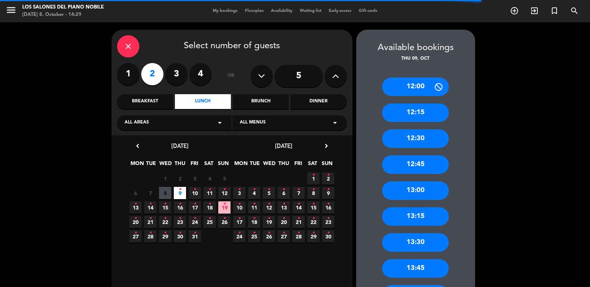
click at [128, 48] on icon "close" at bounding box center [128, 46] width 9 height 9
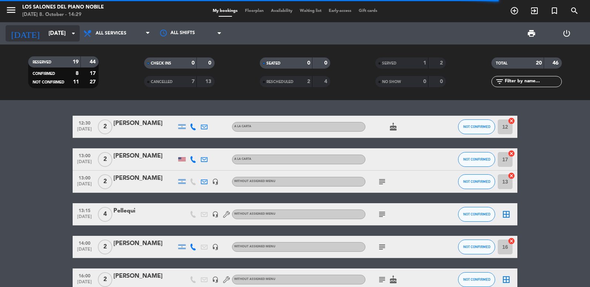
click at [50, 34] on input "[DATE]" at bounding box center [80, 34] width 71 height 14
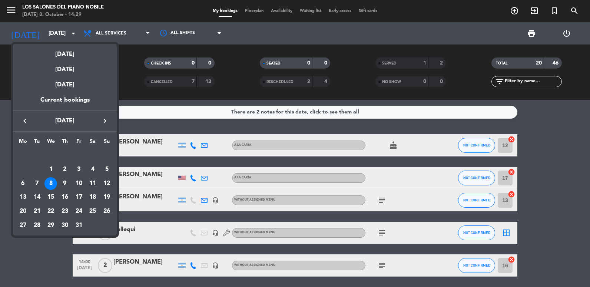
drag, startPoint x: 42, startPoint y: 252, endPoint x: 46, endPoint y: 248, distance: 5.8
click at [40, 251] on div at bounding box center [295, 143] width 590 height 287
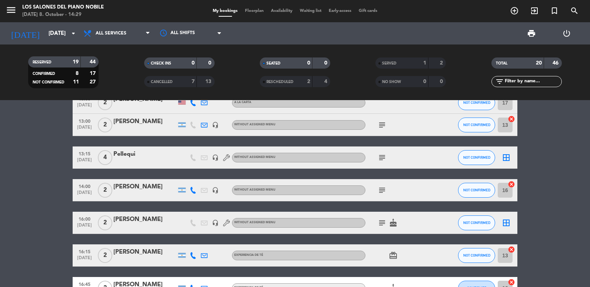
scroll to position [111, 0]
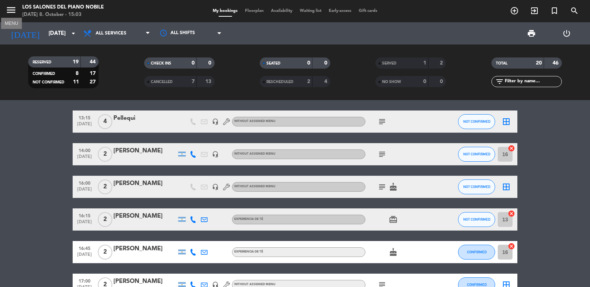
click at [9, 7] on icon "menu" at bounding box center [11, 9] width 11 height 11
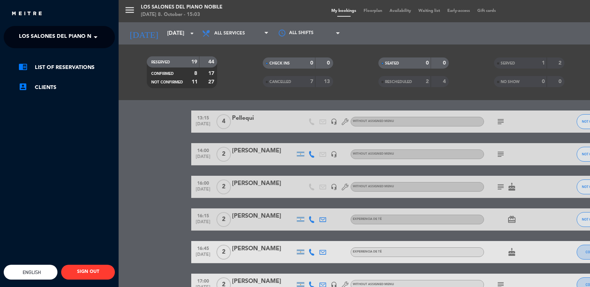
drag, startPoint x: 104, startPoint y: 40, endPoint x: 100, endPoint y: 39, distance: 4.2
click at [103, 40] on ng-select "× Los Salones del Piano [PERSON_NAME] ×" at bounding box center [59, 37] width 111 height 22
click at [99, 39] on span at bounding box center [97, 37] width 13 height 16
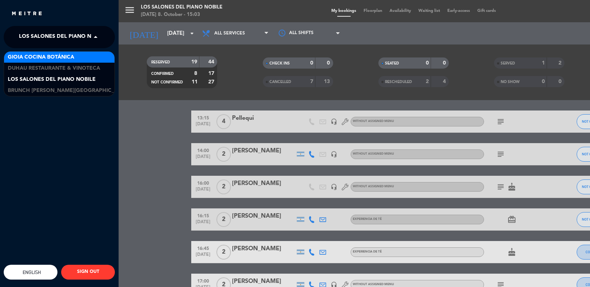
click at [155, 32] on div "menu Los Salones del Piano [PERSON_NAME] [DATE] 8. October - 15:03 My bookings …" at bounding box center [414, 143] width 590 height 287
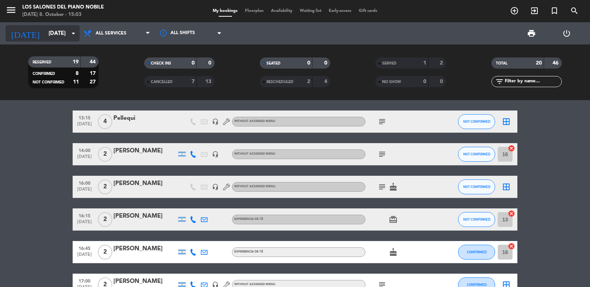
click at [58, 36] on input "[DATE]" at bounding box center [80, 34] width 71 height 14
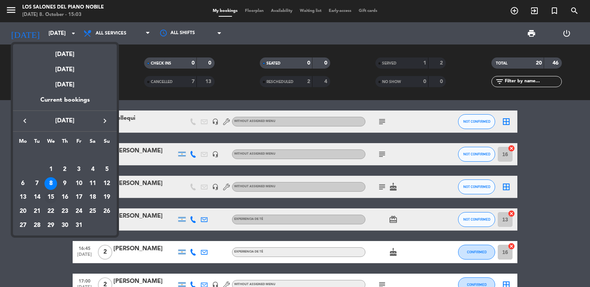
click at [49, 195] on div "15" at bounding box center [50, 197] width 13 height 13
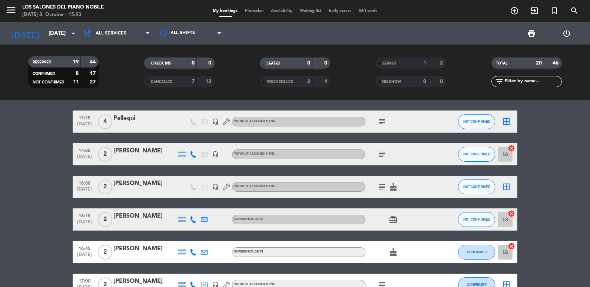
type input "[DATE]"
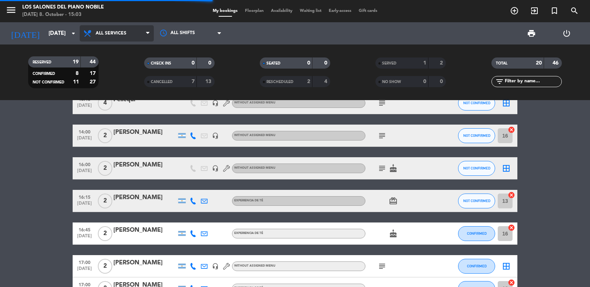
scroll to position [93, 0]
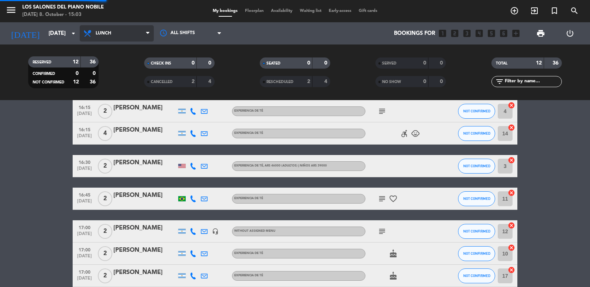
click at [109, 96] on div "menu Los Salones del Piano [PERSON_NAME] [DATE] 8. October - 15:03 My bookings …" at bounding box center [295, 50] width 590 height 100
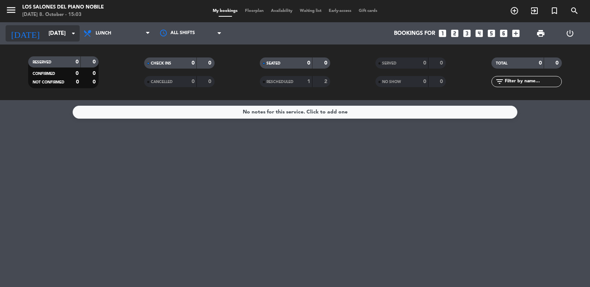
click at [56, 33] on input "[DATE]" at bounding box center [80, 34] width 71 height 14
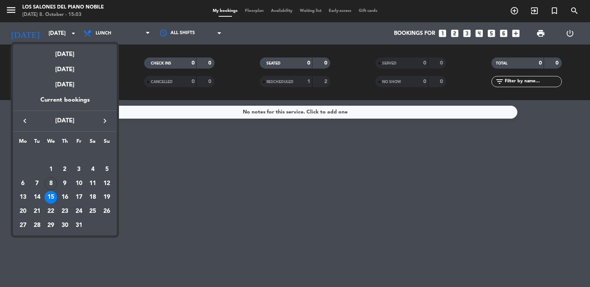
click at [46, 196] on div "15" at bounding box center [50, 197] width 13 height 13
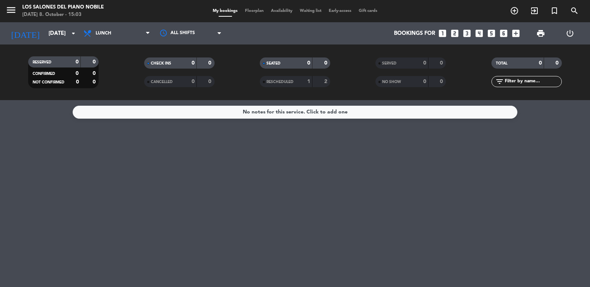
click at [454, 30] on icon "looks_two" at bounding box center [455, 34] width 10 height 10
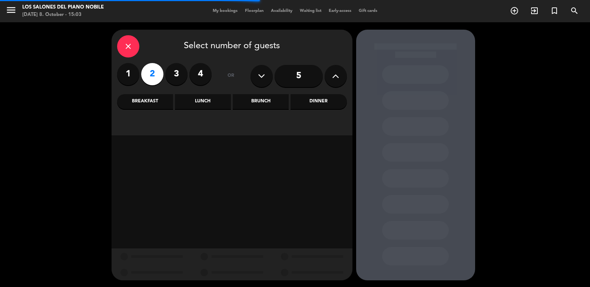
click at [211, 103] on div "Lunch" at bounding box center [203, 101] width 56 height 15
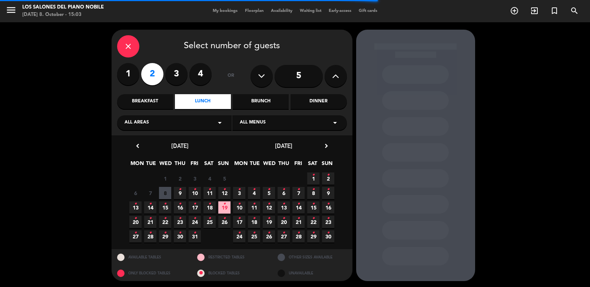
click at [166, 209] on span "15 •" at bounding box center [165, 207] width 12 height 12
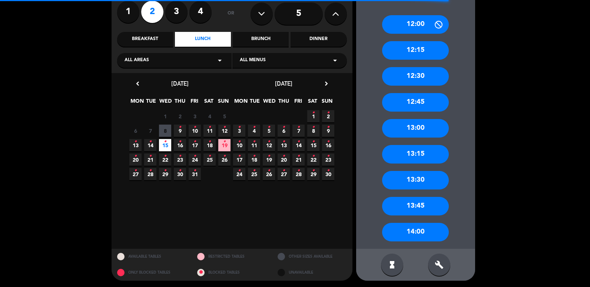
scroll to position [63, 0]
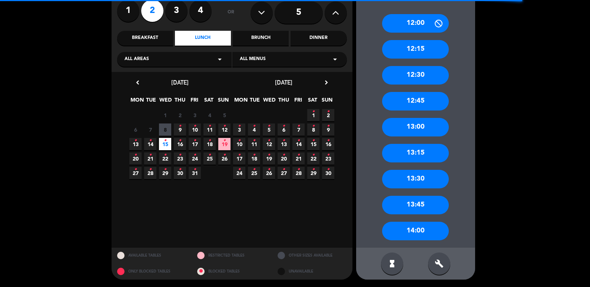
click at [421, 150] on div "13:15" at bounding box center [415, 153] width 67 height 19
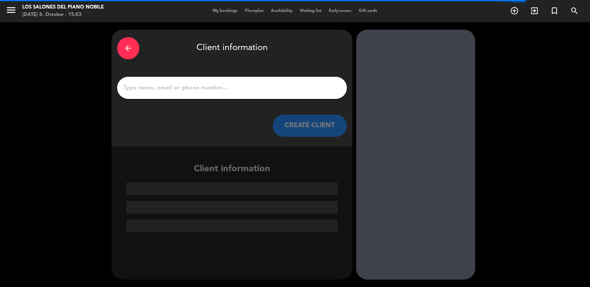
scroll to position [0, 0]
drag, startPoint x: 186, startPoint y: 95, endPoint x: 181, endPoint y: 90, distance: 7.4
click at [184, 93] on div at bounding box center [232, 88] width 230 height 22
click at [180, 89] on input "1" at bounding box center [232, 88] width 219 height 10
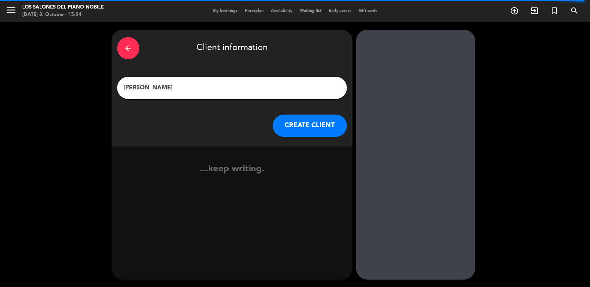
type input "[PERSON_NAME]"
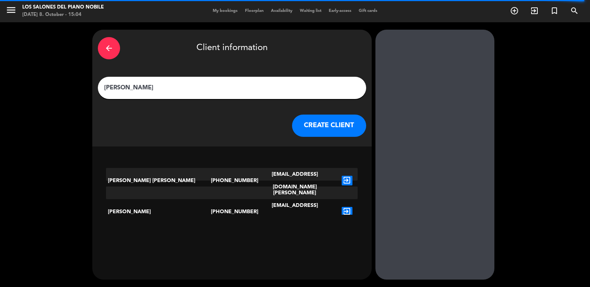
click at [321, 125] on button "CREATE CLIENT" at bounding box center [329, 126] width 74 height 22
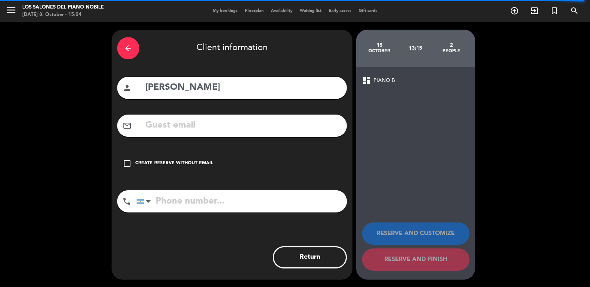
click at [203, 128] on input "text" at bounding box center [243, 125] width 197 height 15
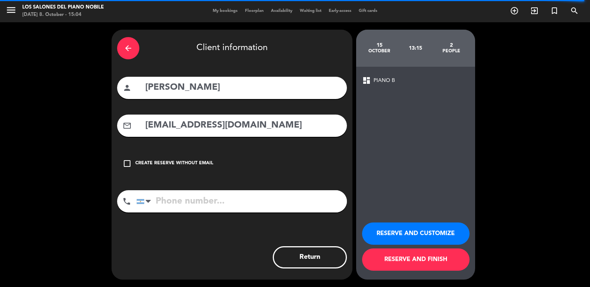
type input "[EMAIL_ADDRESS][DOMAIN_NAME]"
click at [177, 196] on input "tel" at bounding box center [241, 201] width 211 height 22
type input "1149166844"
click at [407, 259] on button "RESERVE AND FINISH" at bounding box center [415, 259] width 107 height 22
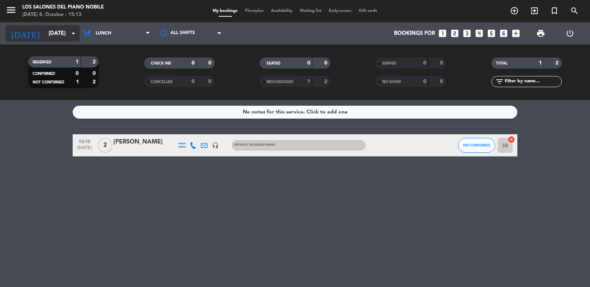
click at [50, 34] on input "[DATE]" at bounding box center [80, 34] width 71 height 14
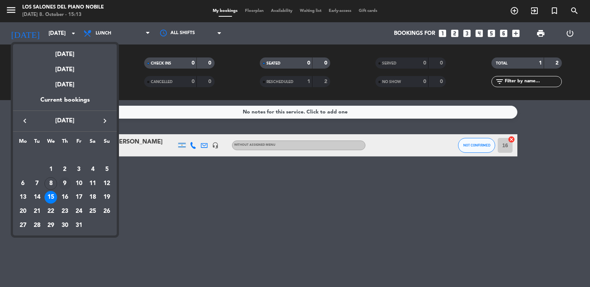
click at [66, 182] on div "9" at bounding box center [65, 183] width 13 height 13
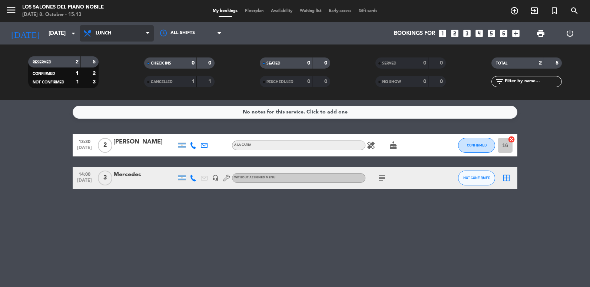
click at [130, 37] on span "Lunch" at bounding box center [117, 33] width 74 height 16
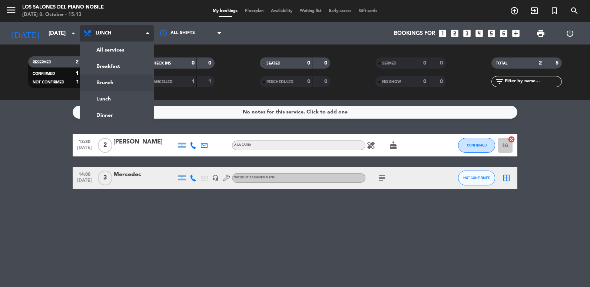
click at [110, 80] on div "menu Los Salones del Piano [PERSON_NAME] [DATE] 8. October - 15:13 My bookings …" at bounding box center [295, 50] width 590 height 100
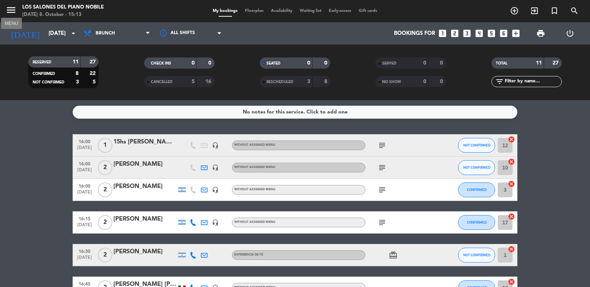
click at [10, 12] on icon "menu" at bounding box center [11, 9] width 11 height 11
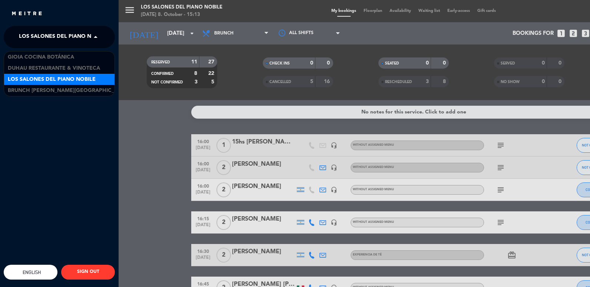
click at [96, 39] on span at bounding box center [97, 37] width 13 height 16
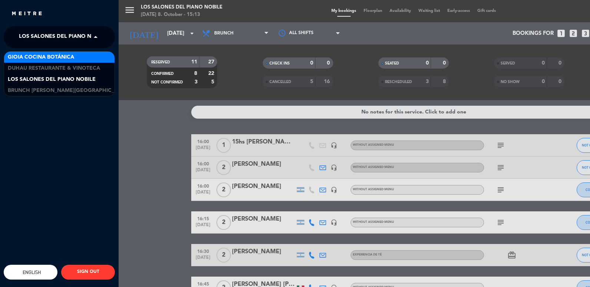
click at [27, 61] on span "Gioia Cocina Botánica" at bounding box center [41, 57] width 66 height 9
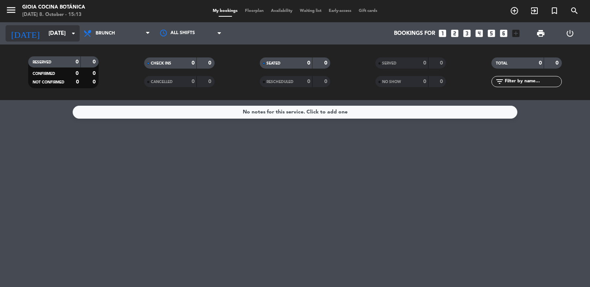
click at [52, 39] on input "[DATE]" at bounding box center [80, 34] width 71 height 14
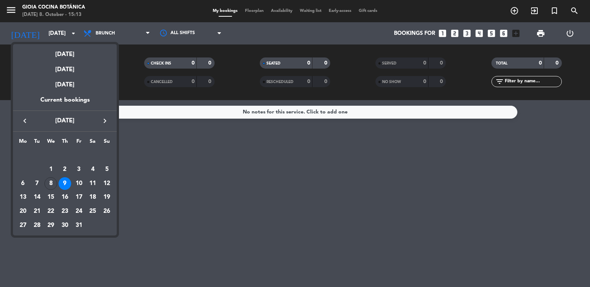
click at [44, 30] on div at bounding box center [295, 143] width 590 height 287
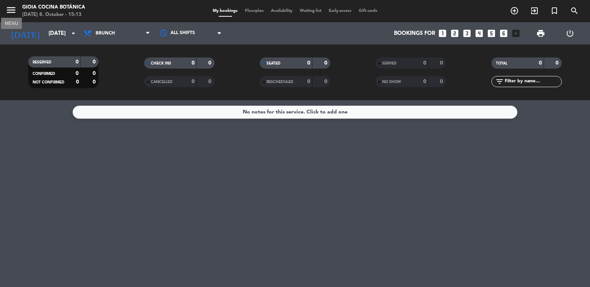
click at [12, 15] on icon "menu" at bounding box center [11, 9] width 11 height 11
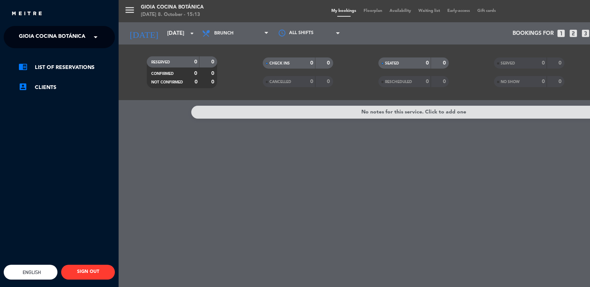
click at [98, 37] on span at bounding box center [97, 37] width 13 height 16
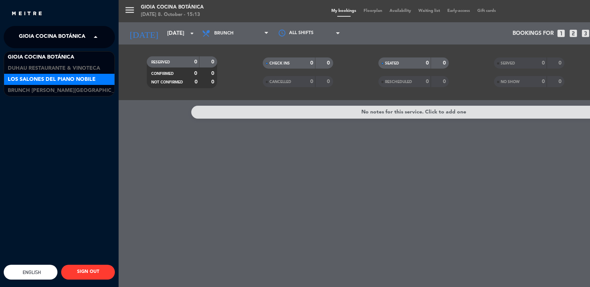
click at [58, 79] on span "Los Salones del Piano Nobile" at bounding box center [52, 79] width 88 height 9
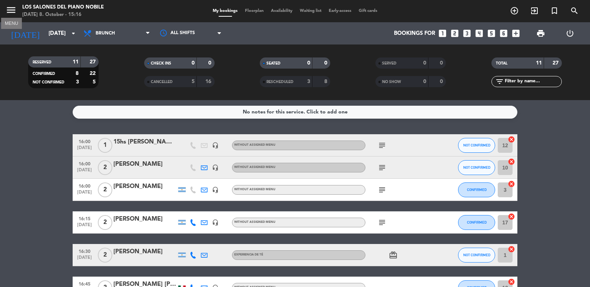
click at [14, 17] on button "menu" at bounding box center [11, 11] width 11 height 14
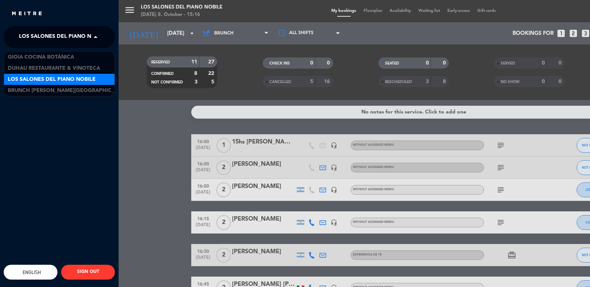
click at [96, 36] on span at bounding box center [97, 37] width 13 height 16
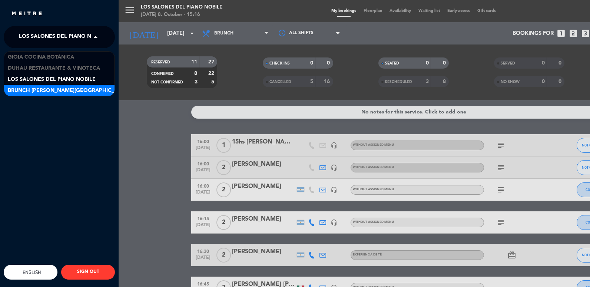
click at [78, 90] on div "Brunch [PERSON_NAME][GEOGRAPHIC_DATA][PERSON_NAME]" at bounding box center [59, 90] width 110 height 11
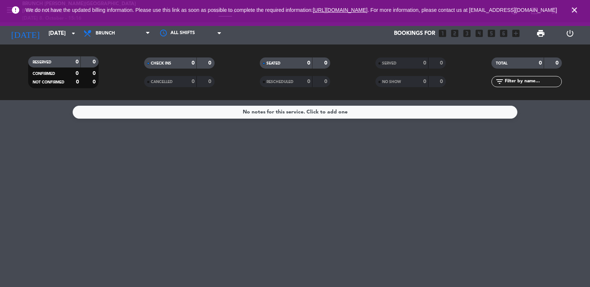
click at [572, 12] on icon "close" at bounding box center [574, 10] width 9 height 9
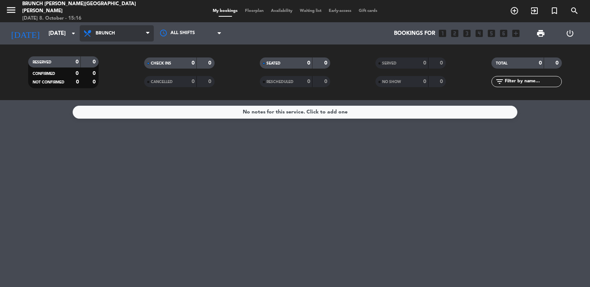
click at [137, 35] on span "Brunch" at bounding box center [117, 33] width 74 height 16
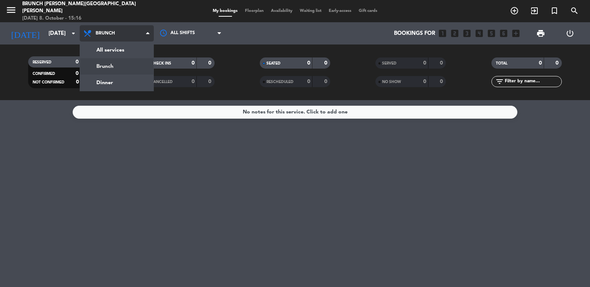
click at [113, 65] on div "menu Brunch [PERSON_NAME][GEOGRAPHIC_DATA][PERSON_NAME] [DATE] 8. October - 15:…" at bounding box center [295, 50] width 590 height 100
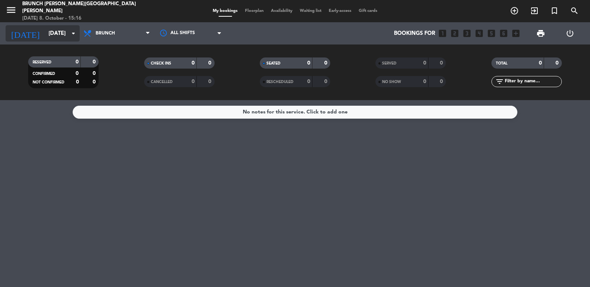
click at [55, 37] on input "[DATE]" at bounding box center [80, 34] width 71 height 14
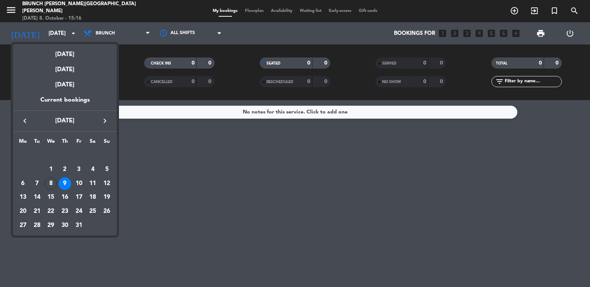
click at [107, 179] on div "12" at bounding box center [106, 183] width 13 height 13
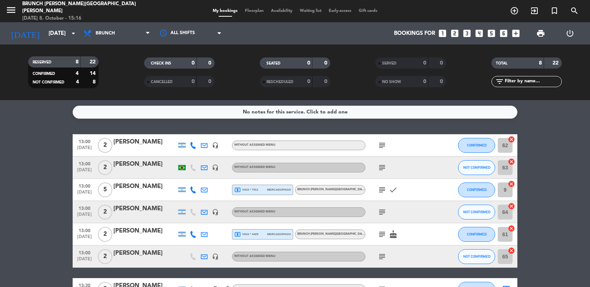
scroll to position [73, 0]
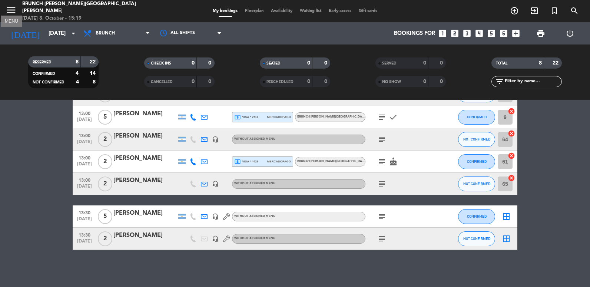
click at [11, 11] on icon "menu" at bounding box center [11, 9] width 11 height 11
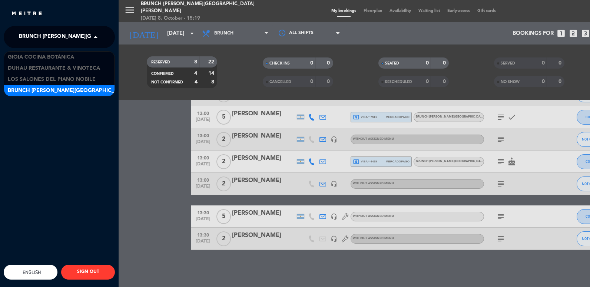
click at [100, 34] on span at bounding box center [97, 37] width 13 height 16
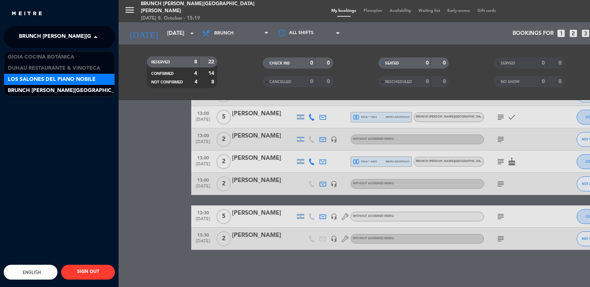
click at [61, 75] on span "Los Salones del Piano Nobile" at bounding box center [52, 79] width 88 height 9
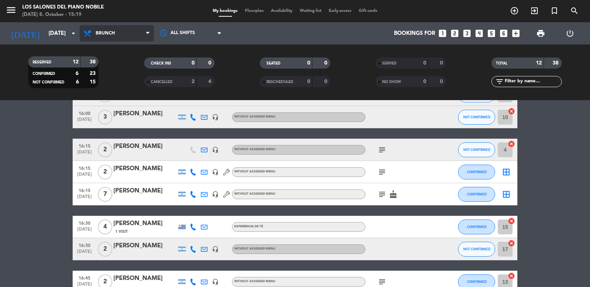
click at [110, 27] on span "Brunch" at bounding box center [117, 33] width 74 height 16
click at [112, 84] on div "menu Los Salones del Piano [PERSON_NAME] [DATE] 8. October - 15:19 My bookings …" at bounding box center [295, 50] width 590 height 100
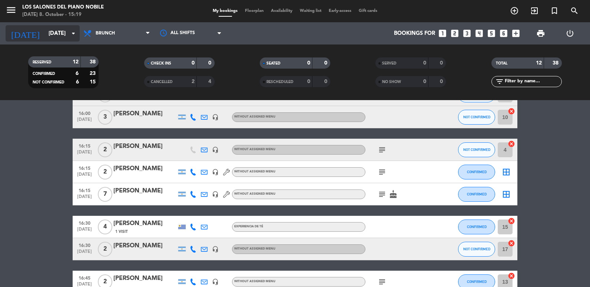
click at [55, 39] on input "[DATE]" at bounding box center [80, 34] width 71 height 14
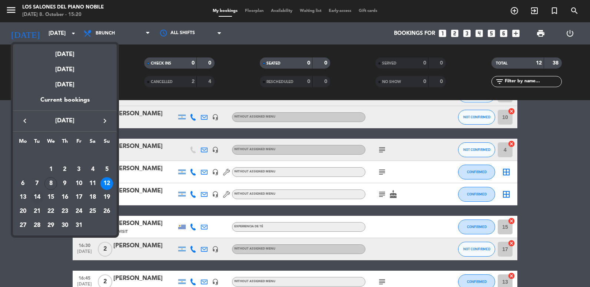
click at [36, 197] on div "14" at bounding box center [37, 197] width 13 height 13
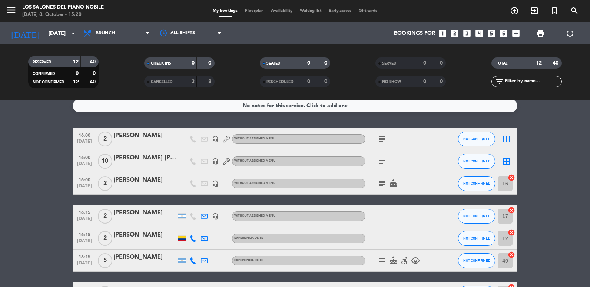
scroll to position [0, 0]
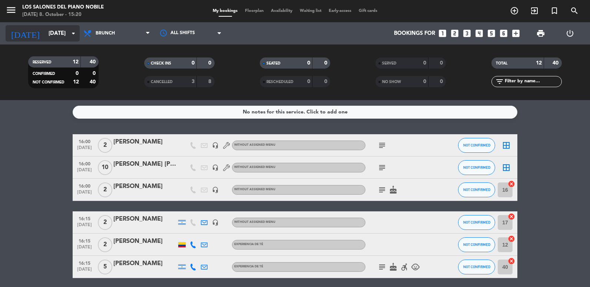
click at [59, 29] on input "[DATE]" at bounding box center [80, 34] width 71 height 14
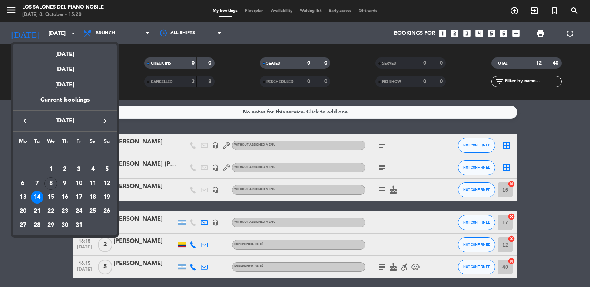
click at [36, 195] on div "14" at bounding box center [37, 197] width 13 height 13
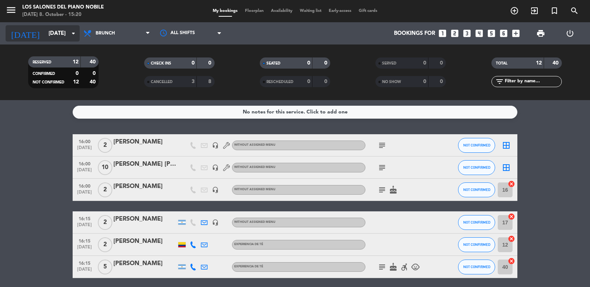
click at [57, 33] on input "[DATE]" at bounding box center [80, 34] width 71 height 14
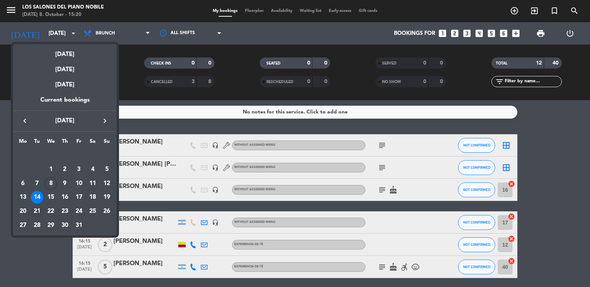
click at [38, 213] on div "21" at bounding box center [37, 211] width 13 height 13
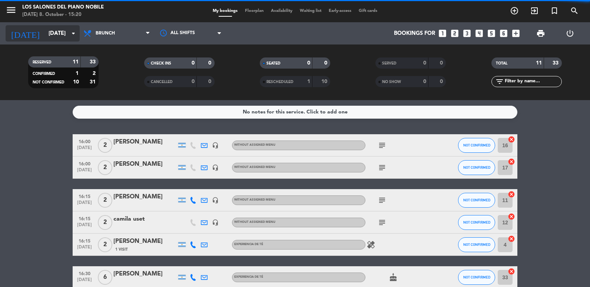
click at [55, 38] on input "[DATE]" at bounding box center [80, 34] width 71 height 14
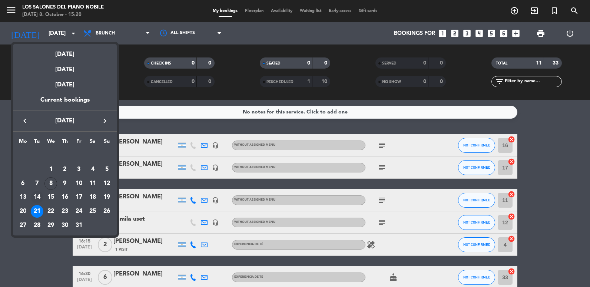
click at [37, 196] on div "14" at bounding box center [37, 197] width 13 height 13
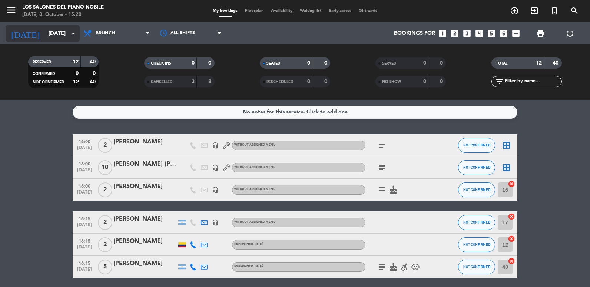
click at [58, 29] on input "[DATE]" at bounding box center [80, 34] width 71 height 14
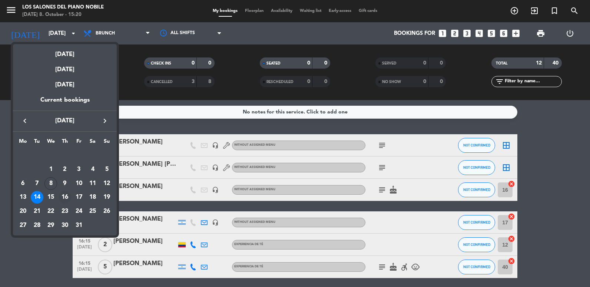
click at [63, 198] on div "16" at bounding box center [65, 197] width 13 height 13
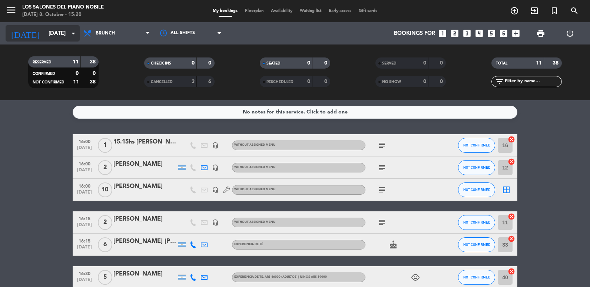
click at [52, 34] on input "[DATE]" at bounding box center [80, 34] width 71 height 14
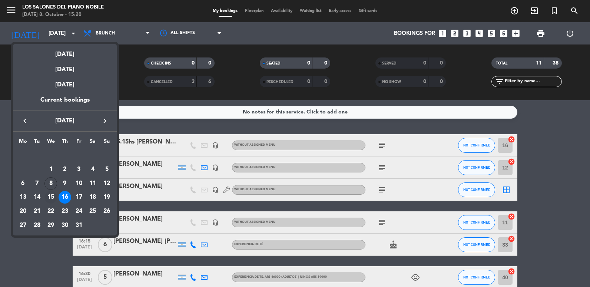
click at [52, 197] on div "15" at bounding box center [50, 197] width 13 height 13
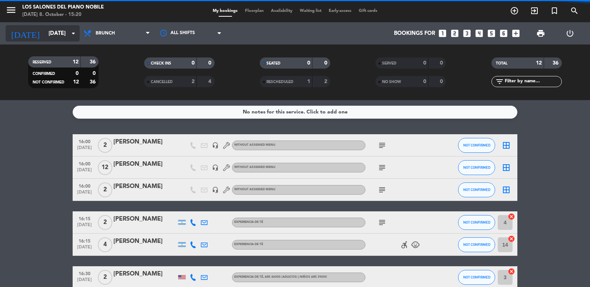
click at [50, 32] on input "[DATE]" at bounding box center [80, 34] width 71 height 14
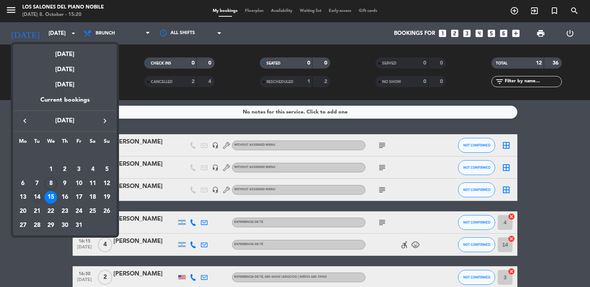
click at [30, 199] on td "14" at bounding box center [37, 197] width 14 height 14
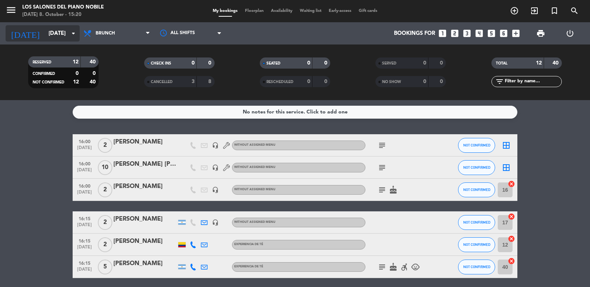
click at [50, 30] on input "[DATE]" at bounding box center [80, 34] width 71 height 14
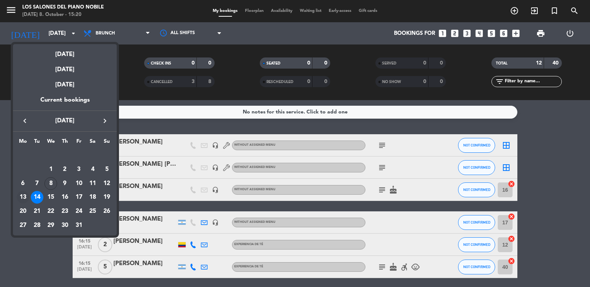
click at [22, 197] on div "13" at bounding box center [23, 197] width 13 height 13
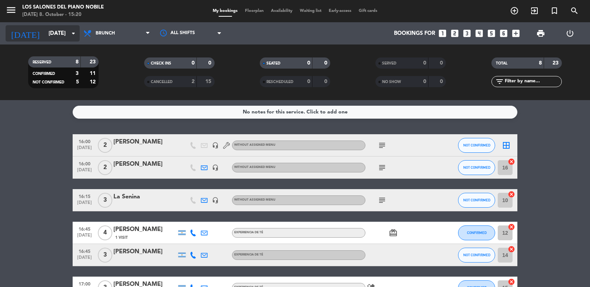
click at [56, 37] on input "[DATE]" at bounding box center [80, 34] width 71 height 14
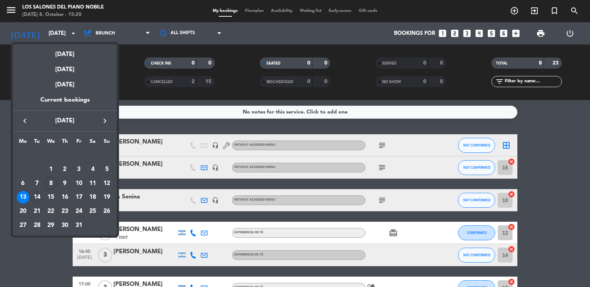
click at [34, 198] on div "14" at bounding box center [37, 197] width 13 height 13
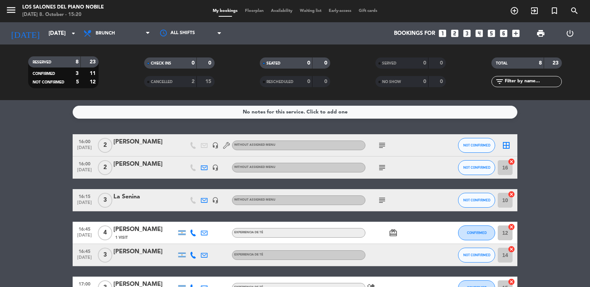
type input "[DATE]"
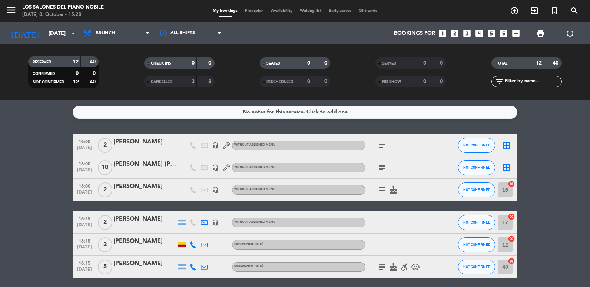
click at [453, 29] on icon "looks_two" at bounding box center [455, 34] width 10 height 10
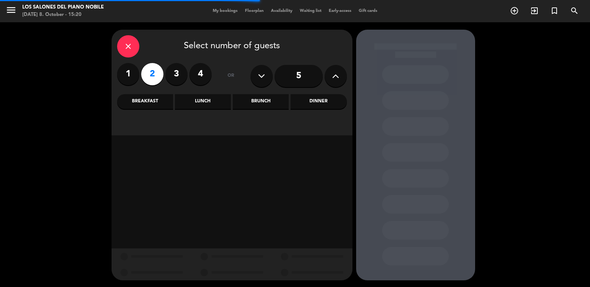
click at [264, 102] on div "Brunch" at bounding box center [261, 101] width 56 height 15
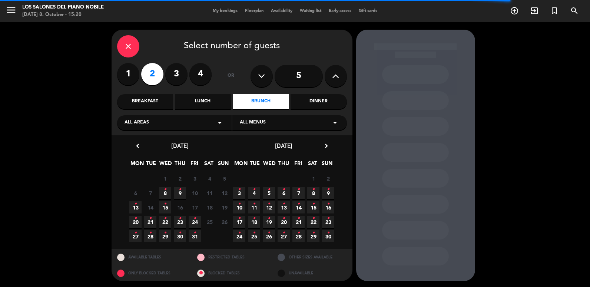
click at [123, 37] on div "close" at bounding box center [128, 46] width 22 height 22
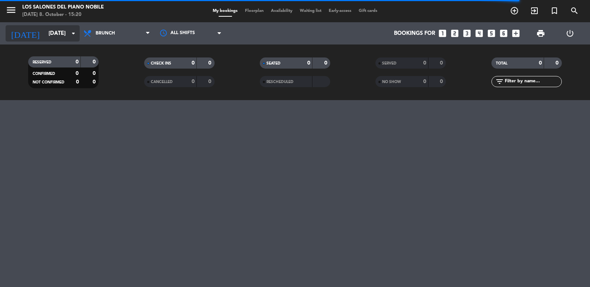
click at [21, 35] on icon "[DATE]" at bounding box center [25, 33] width 39 height 16
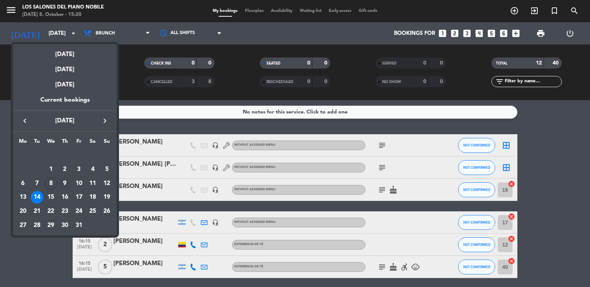
click at [65, 182] on div "9" at bounding box center [65, 183] width 13 height 13
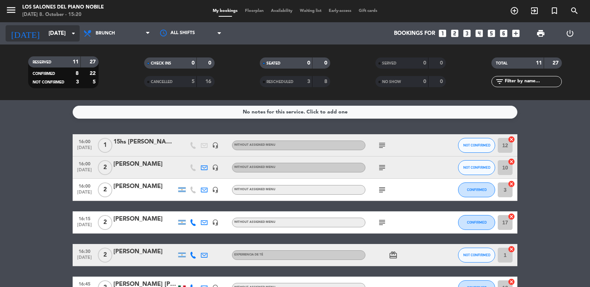
click at [50, 35] on input "[DATE]" at bounding box center [80, 34] width 71 height 14
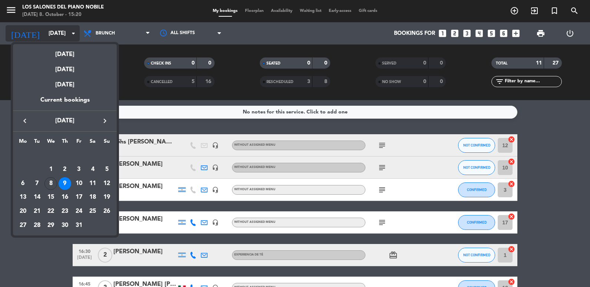
click at [50, 35] on div at bounding box center [295, 143] width 590 height 287
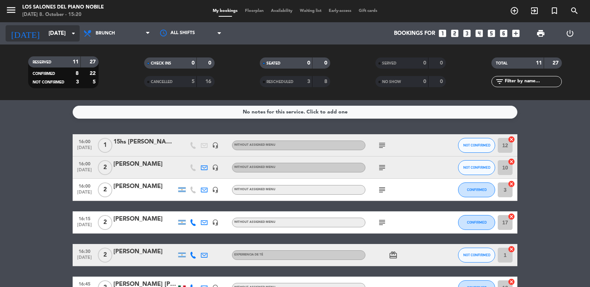
click at [50, 35] on input "[DATE]" at bounding box center [80, 34] width 71 height 14
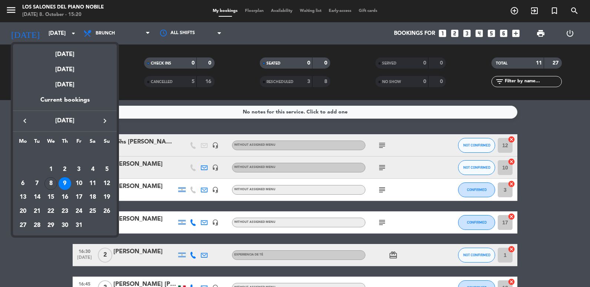
click at [34, 264] on div at bounding box center [295, 143] width 590 height 287
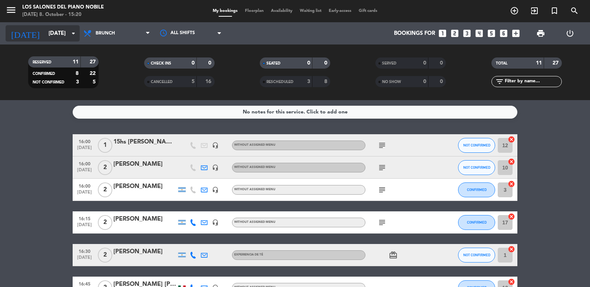
click at [53, 34] on input "[DATE]" at bounding box center [80, 34] width 71 height 14
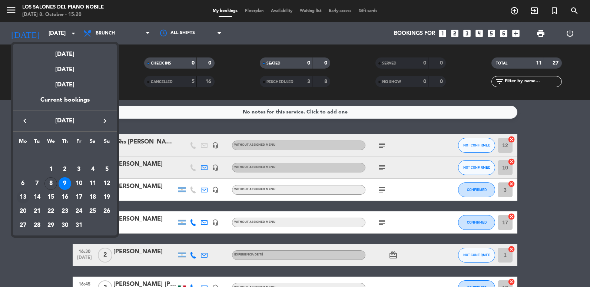
click at [21, 194] on div "13" at bounding box center [23, 197] width 13 height 13
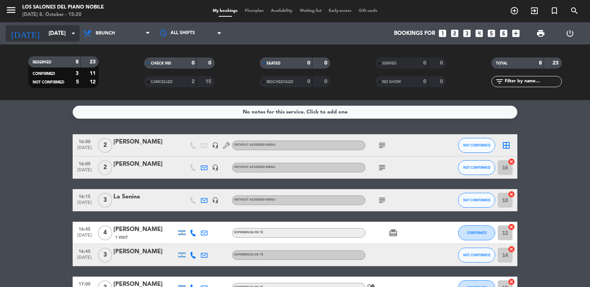
click at [54, 31] on input "[DATE]" at bounding box center [80, 34] width 71 height 14
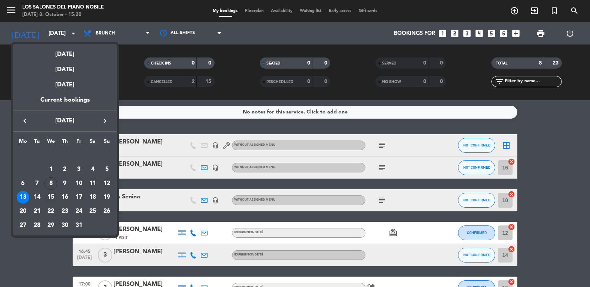
click at [48, 195] on div "15" at bounding box center [50, 197] width 13 height 13
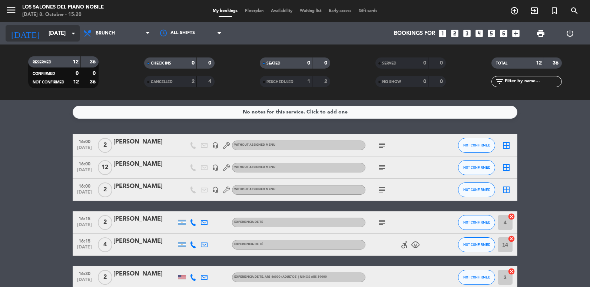
click at [61, 32] on input "[DATE]" at bounding box center [80, 34] width 71 height 14
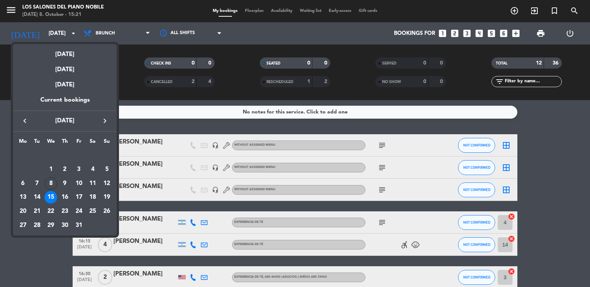
click at [55, 252] on div at bounding box center [295, 143] width 590 height 287
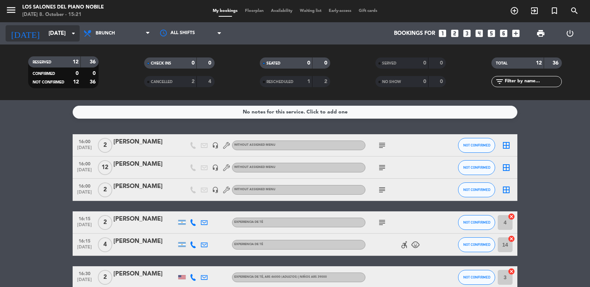
click at [45, 34] on input "[DATE]" at bounding box center [80, 34] width 71 height 14
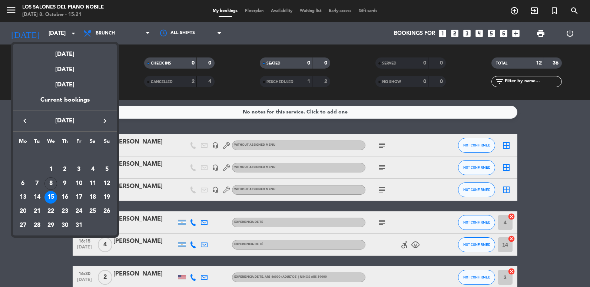
click at [15, 194] on div "Mo Tu We Th Fr Sa [DATE] 2 3 4 5 6 7 8 9 10 11 12 13 14 15 16 17 18 19 20 21 22…" at bounding box center [65, 184] width 104 height 104
click at [21, 196] on div "13" at bounding box center [23, 197] width 13 height 13
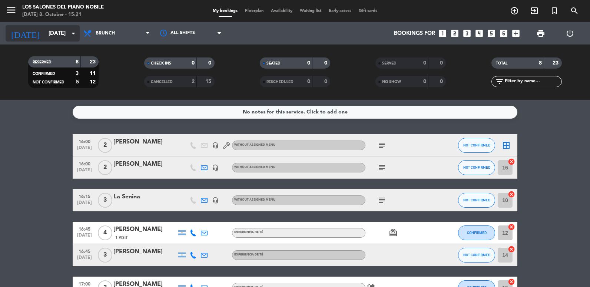
click at [66, 26] on div "[DATE] [DATE] arrow_drop_down" at bounding box center [43, 33] width 74 height 16
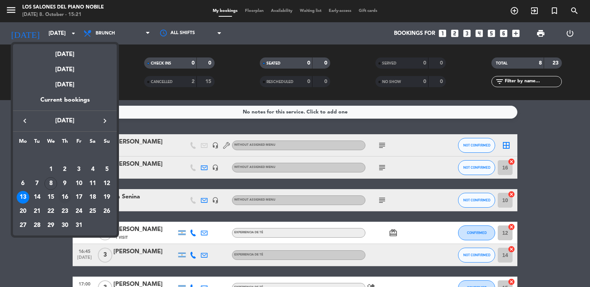
click at [66, 196] on div "16" at bounding box center [65, 197] width 13 height 13
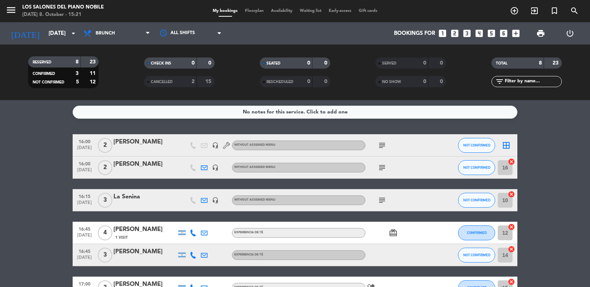
type input "[DATE]"
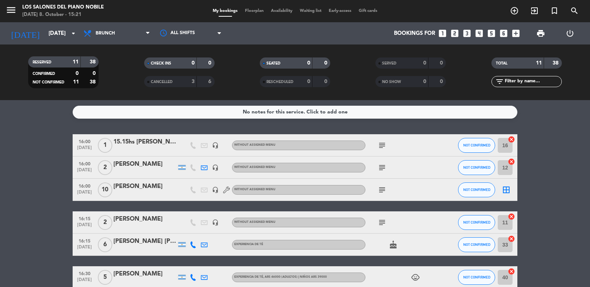
click at [451, 32] on icon "looks_two" at bounding box center [455, 34] width 10 height 10
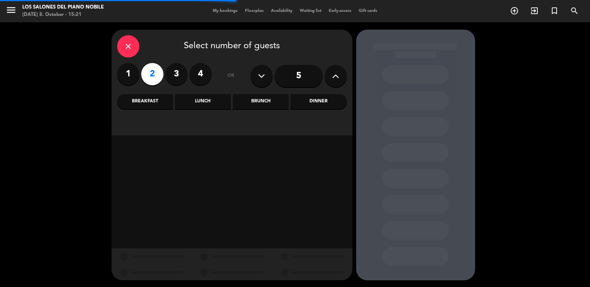
click at [244, 98] on div "Brunch" at bounding box center [261, 101] width 56 height 15
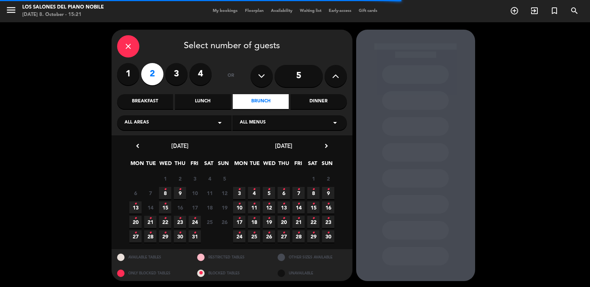
click at [128, 39] on div "close" at bounding box center [128, 46] width 22 height 22
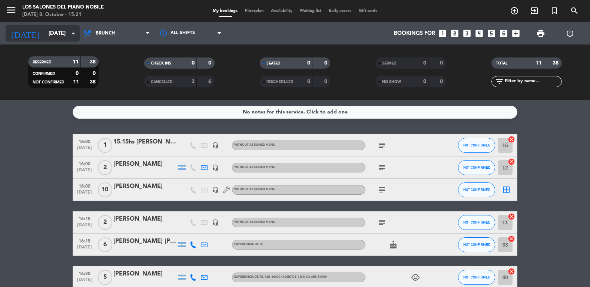
click at [46, 34] on input "[DATE]" at bounding box center [80, 34] width 71 height 14
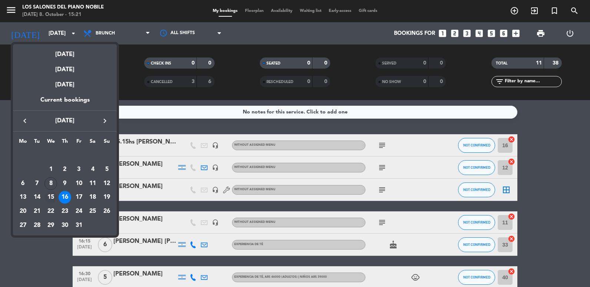
click at [50, 193] on div "15" at bounding box center [50, 197] width 13 height 13
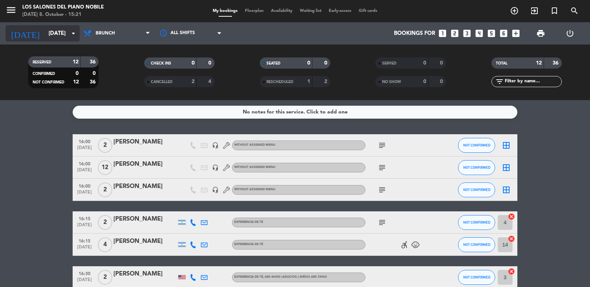
click at [49, 40] on div "[DATE] [DATE] arrow_drop_down" at bounding box center [43, 33] width 74 height 16
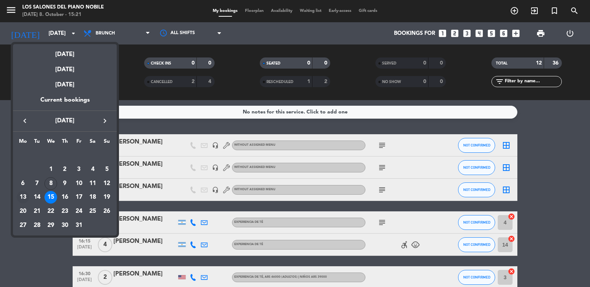
click at [25, 195] on div "13" at bounding box center [23, 197] width 13 height 13
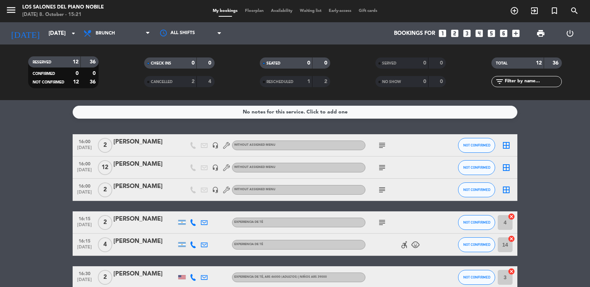
type input "[DATE]"
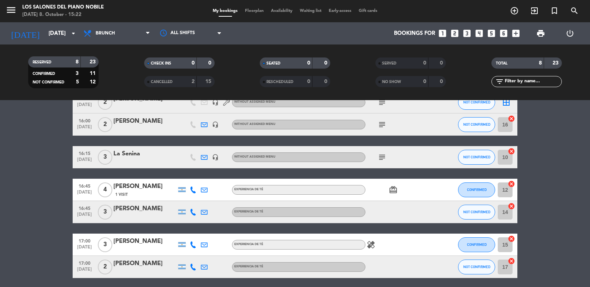
scroll to position [104, 0]
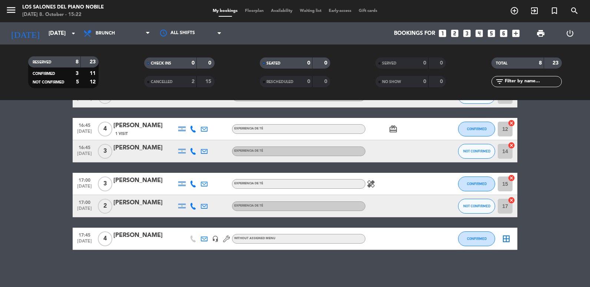
click at [456, 35] on icon "looks_two" at bounding box center [455, 34] width 10 height 10
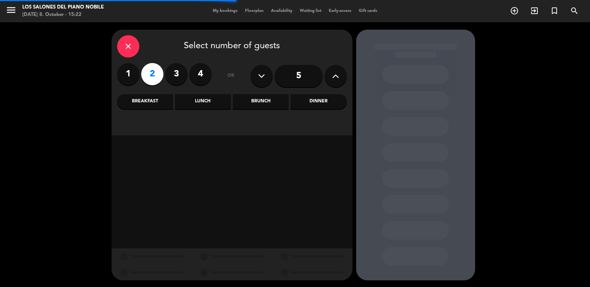
click at [264, 105] on div "Brunch" at bounding box center [261, 101] width 56 height 15
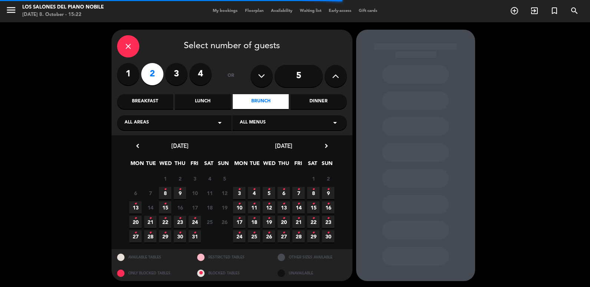
click at [134, 205] on icon "•" at bounding box center [135, 204] width 3 height 12
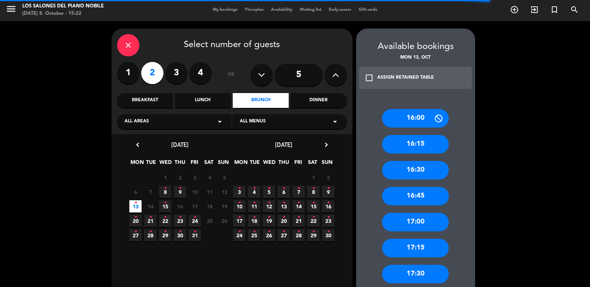
click at [415, 274] on div "17:30" at bounding box center [415, 274] width 67 height 19
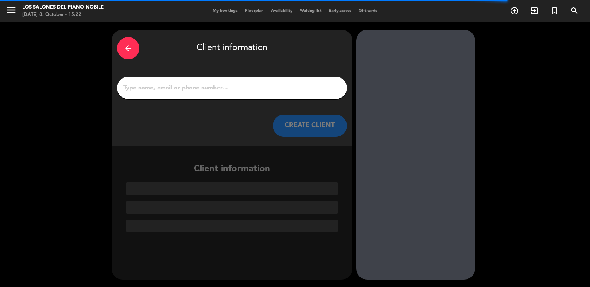
click at [165, 91] on input "1" at bounding box center [232, 88] width 219 height 10
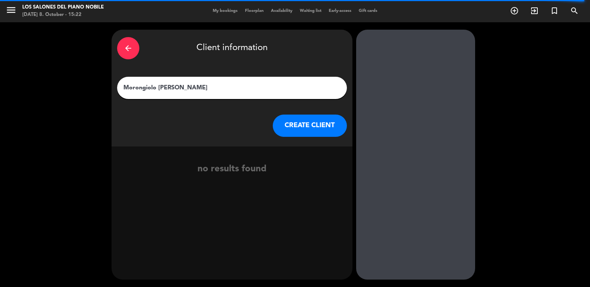
type input "Morongiolo [PERSON_NAME]"
click at [294, 128] on button "CREATE CLIENT" at bounding box center [310, 126] width 74 height 22
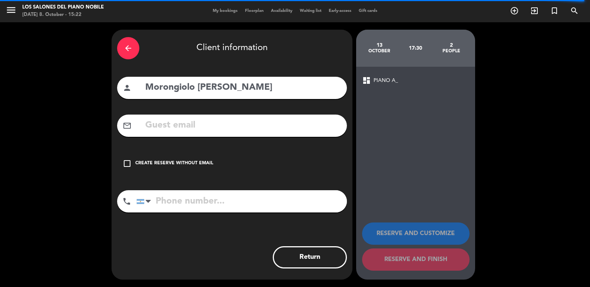
click at [194, 127] on input "text" at bounding box center [243, 125] width 197 height 15
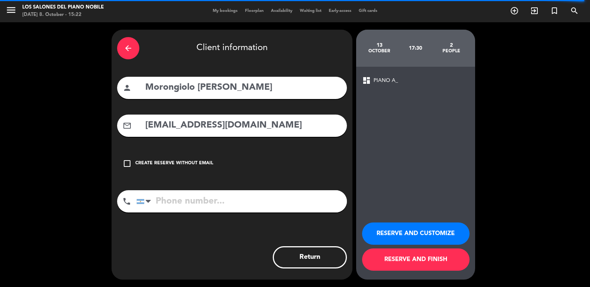
type input "[EMAIL_ADDRESS][DOMAIN_NAME]"
type input "1144400505"
click at [192, 86] on input "Morongiolo [PERSON_NAME]" at bounding box center [243, 87] width 197 height 15
drag, startPoint x: 192, startPoint y: 86, endPoint x: 161, endPoint y: 73, distance: 33.6
click at [161, 73] on div "arrow_back Client information person Morongiolo [PERSON_NAME] mail_outline [EMA…" at bounding box center [232, 155] width 241 height 250
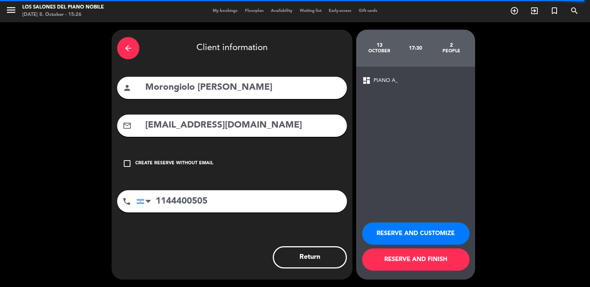
paste input "rongiello"
type input "[PERSON_NAME]"
click at [429, 232] on button "RESERVE AND CUSTOMIZE" at bounding box center [415, 233] width 107 height 22
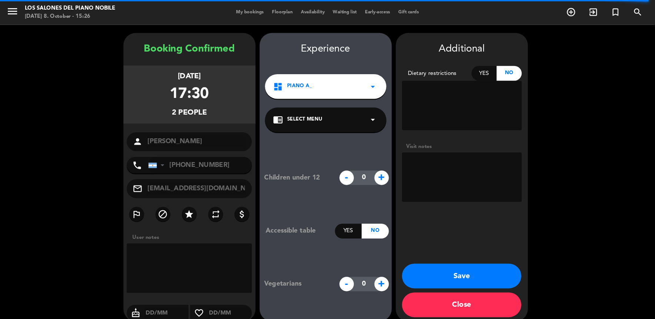
scroll to position [10, 0]
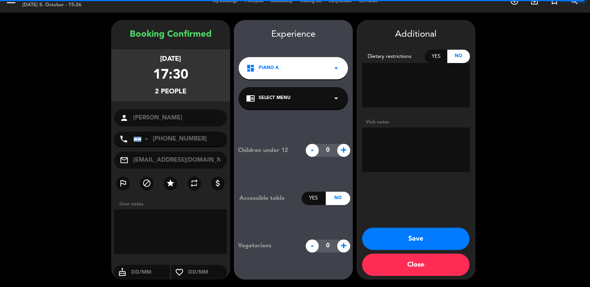
click at [380, 145] on textarea at bounding box center [416, 150] width 108 height 44
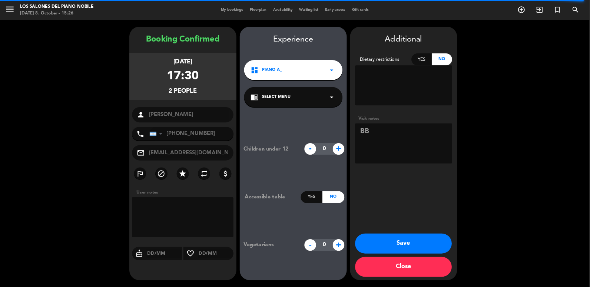
scroll to position [0, 0]
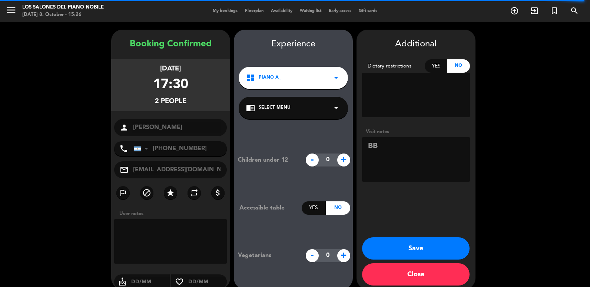
click at [391, 146] on textarea at bounding box center [416, 159] width 108 height 44
click at [419, 146] on textarea at bounding box center [416, 159] width 108 height 44
paste textarea "GRK2XITK"
type textarea "BB: GRK2XITK"
click at [414, 250] on button "Save" at bounding box center [415, 248] width 107 height 22
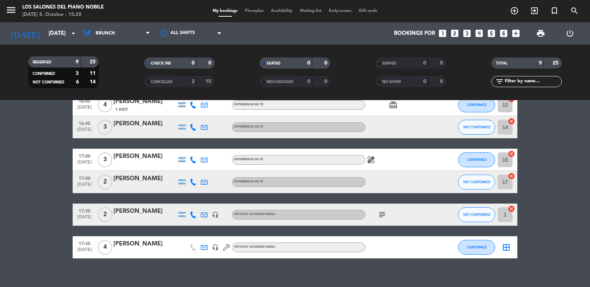
scroll to position [136, 0]
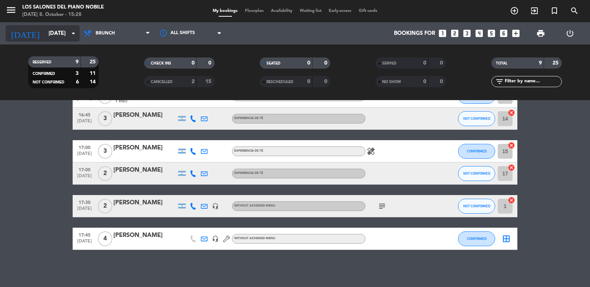
click at [45, 39] on input "[DATE]" at bounding box center [80, 34] width 71 height 14
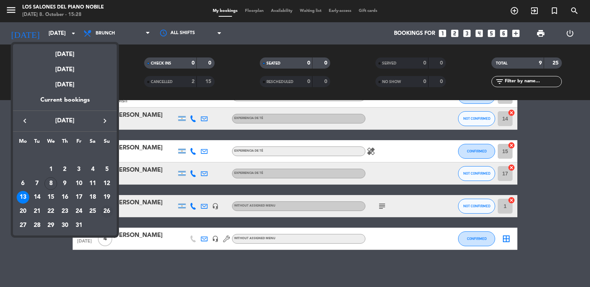
click at [105, 209] on div "26" at bounding box center [106, 211] width 13 height 13
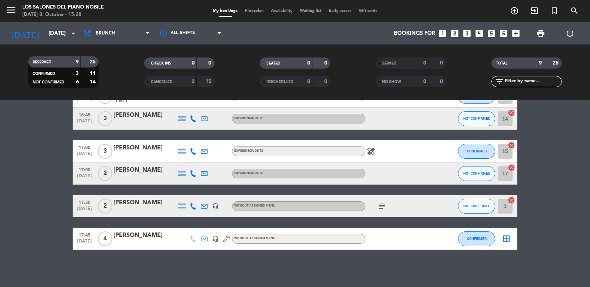
type input "[DATE]"
